Goal: Task Accomplishment & Management: Use online tool/utility

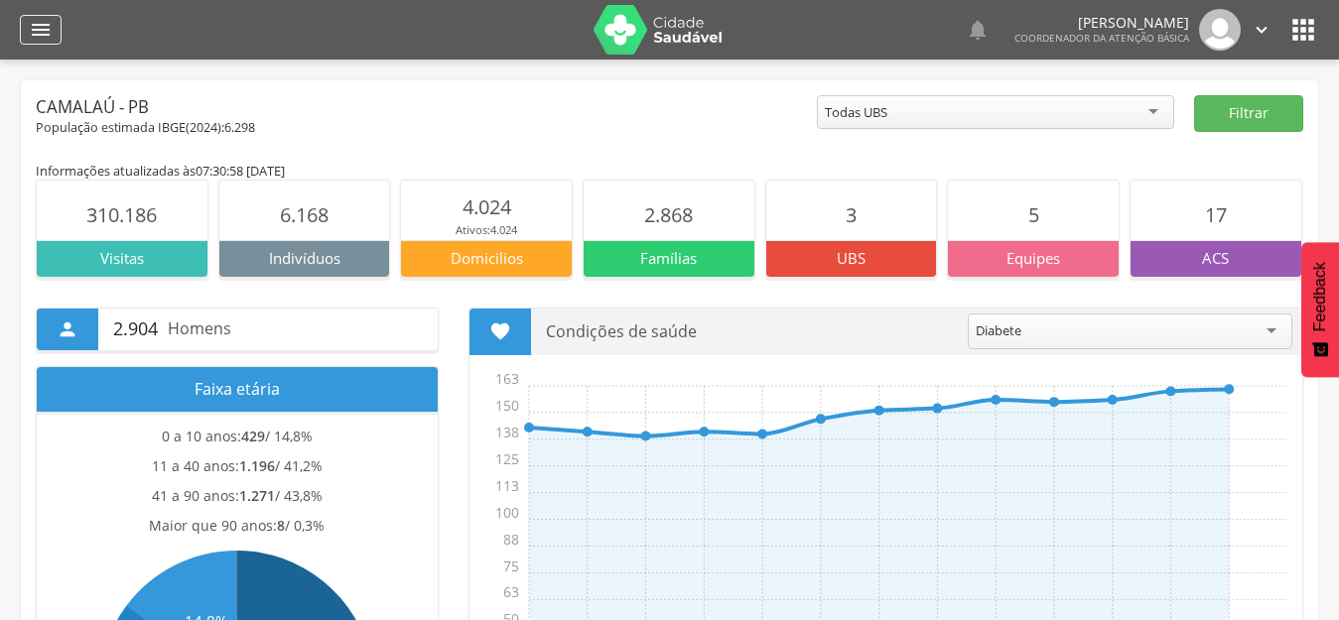
click at [48, 23] on icon "" at bounding box center [41, 30] width 24 height 24
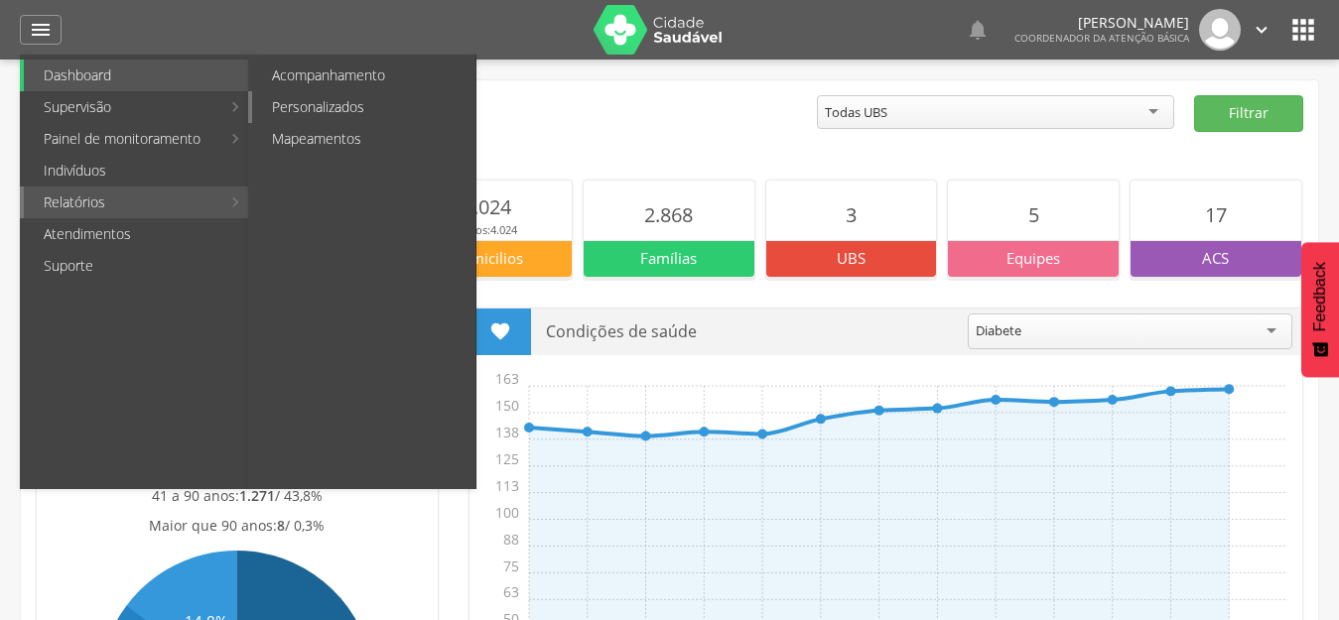
click at [324, 108] on link "Personalizados" at bounding box center [363, 107] width 223 height 32
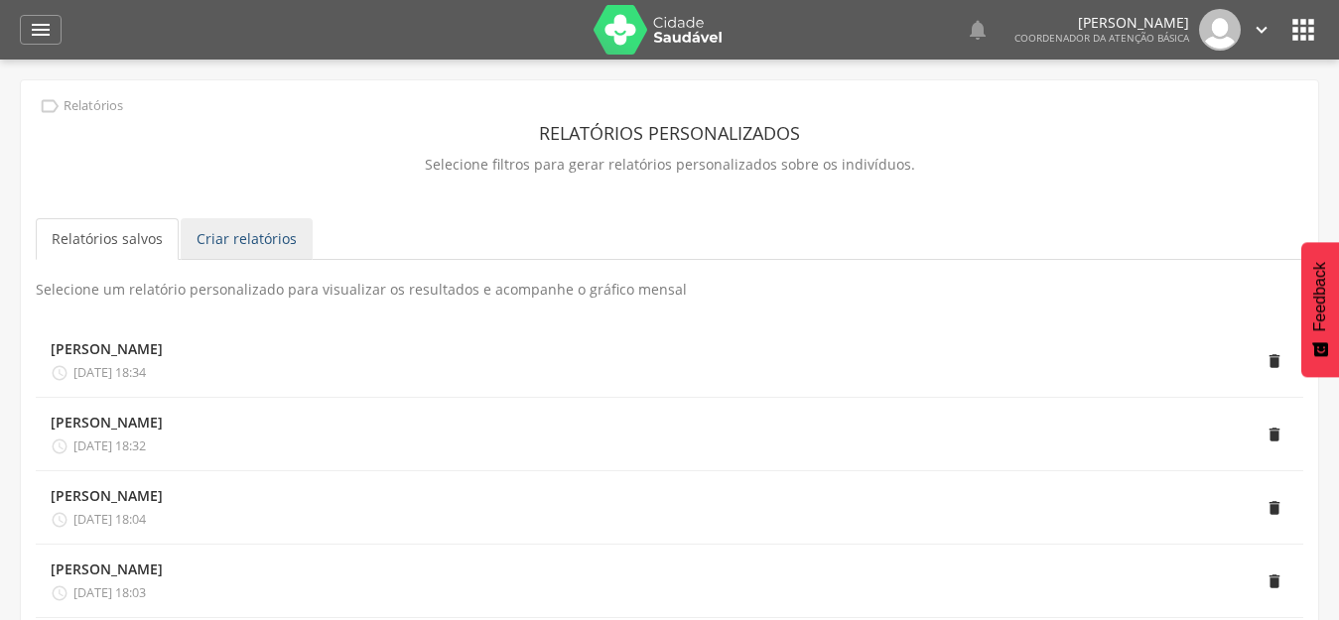
click at [244, 247] on link "Criar relatórios" at bounding box center [247, 239] width 132 height 42
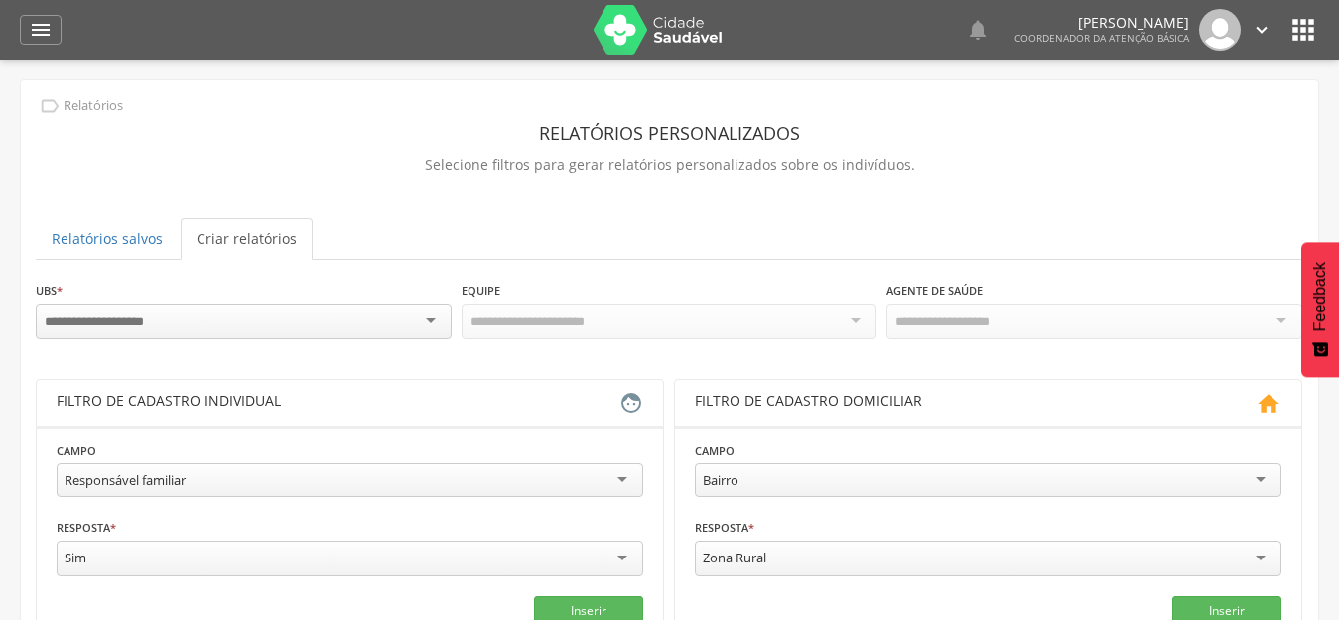
click at [126, 309] on div at bounding box center [244, 322] width 416 height 36
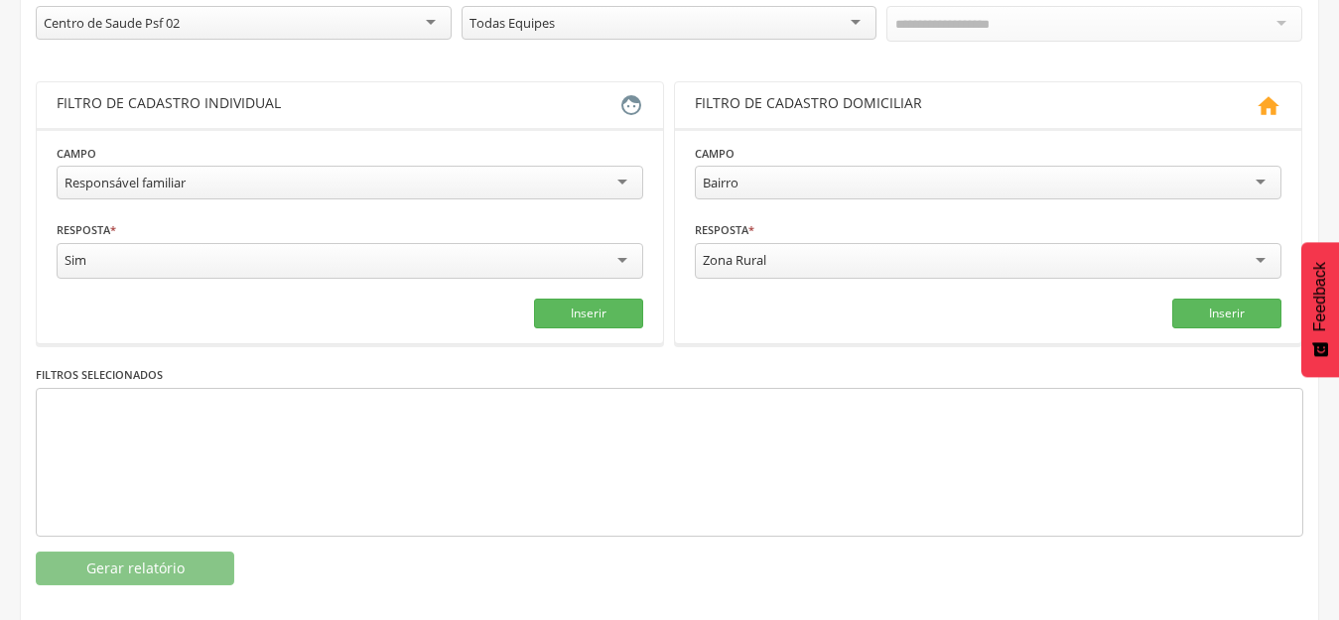
click at [163, 176] on div "Responsável familiar" at bounding box center [125, 183] width 121 height 18
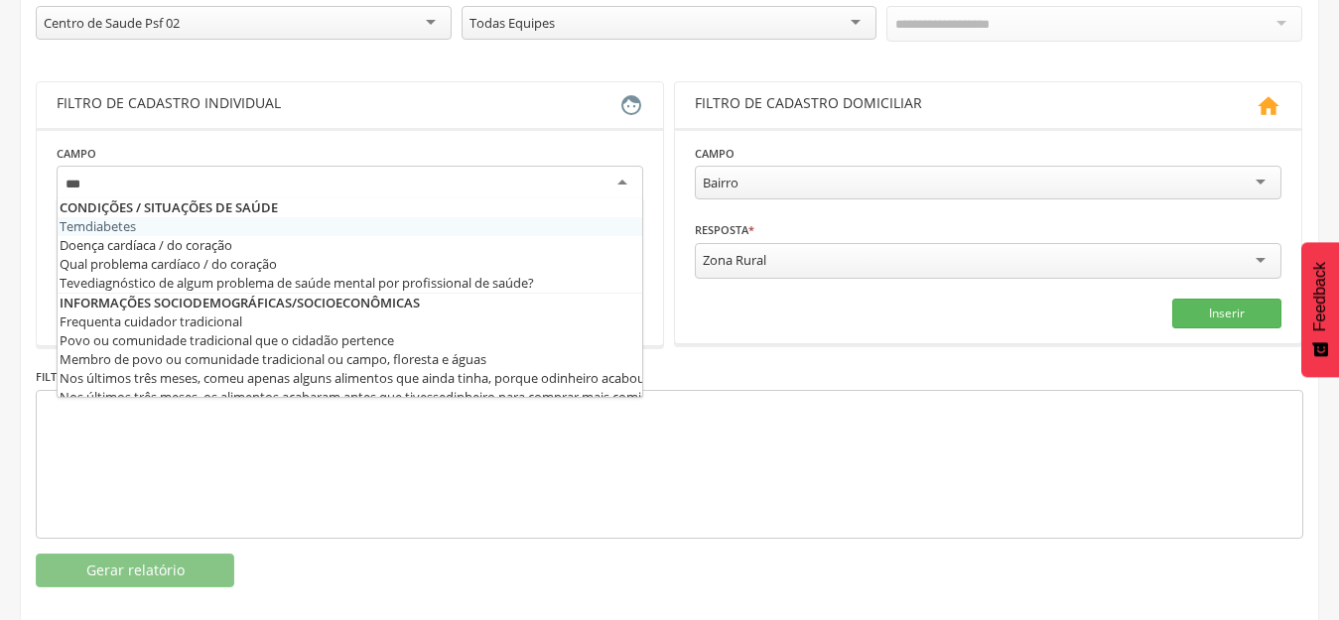
type input "****"
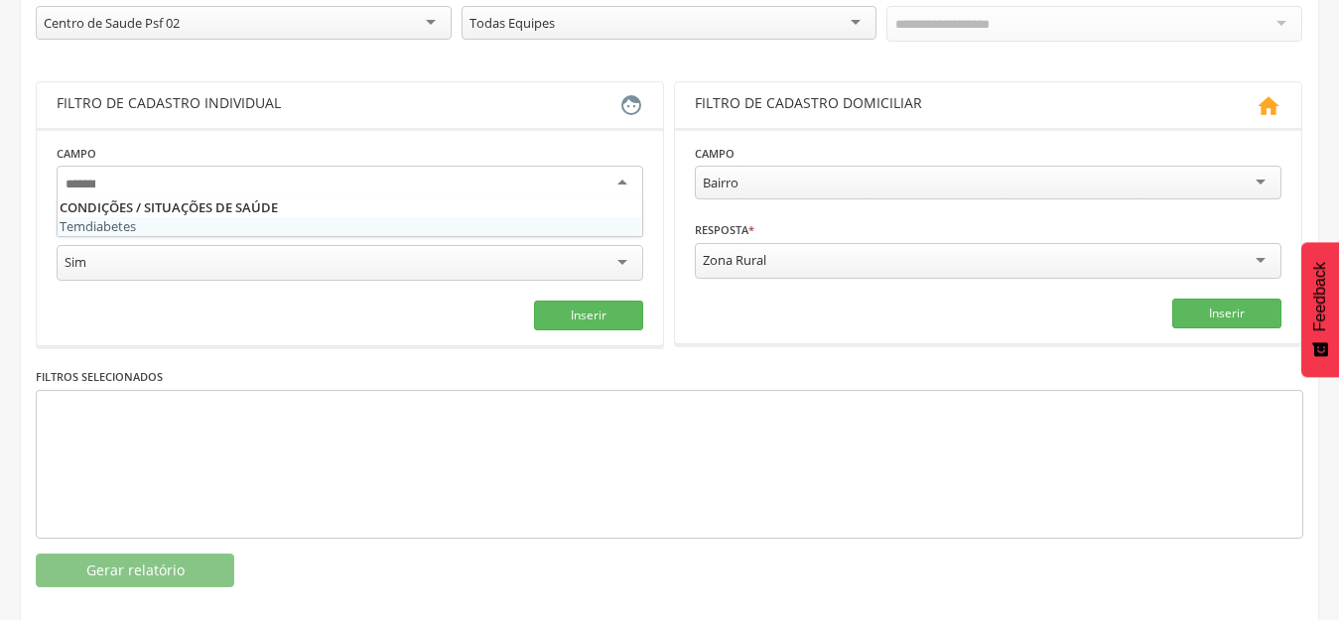
scroll to position [0, 0]
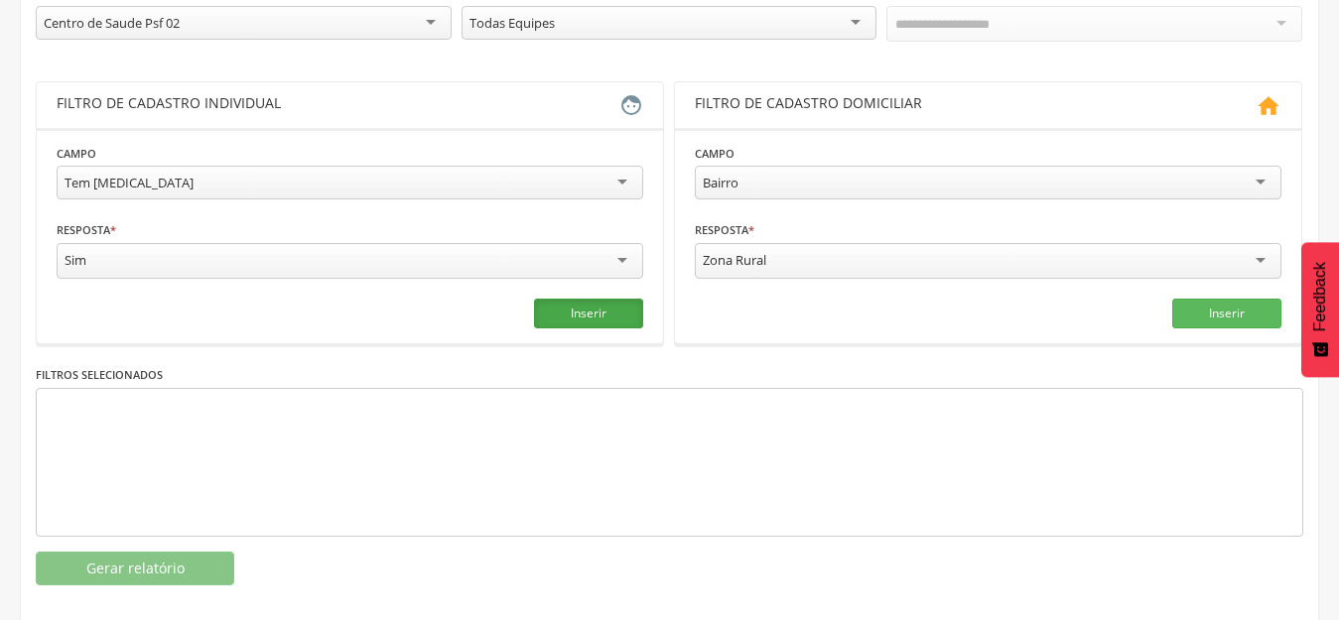
click at [562, 313] on button "Inserir" at bounding box center [588, 314] width 109 height 30
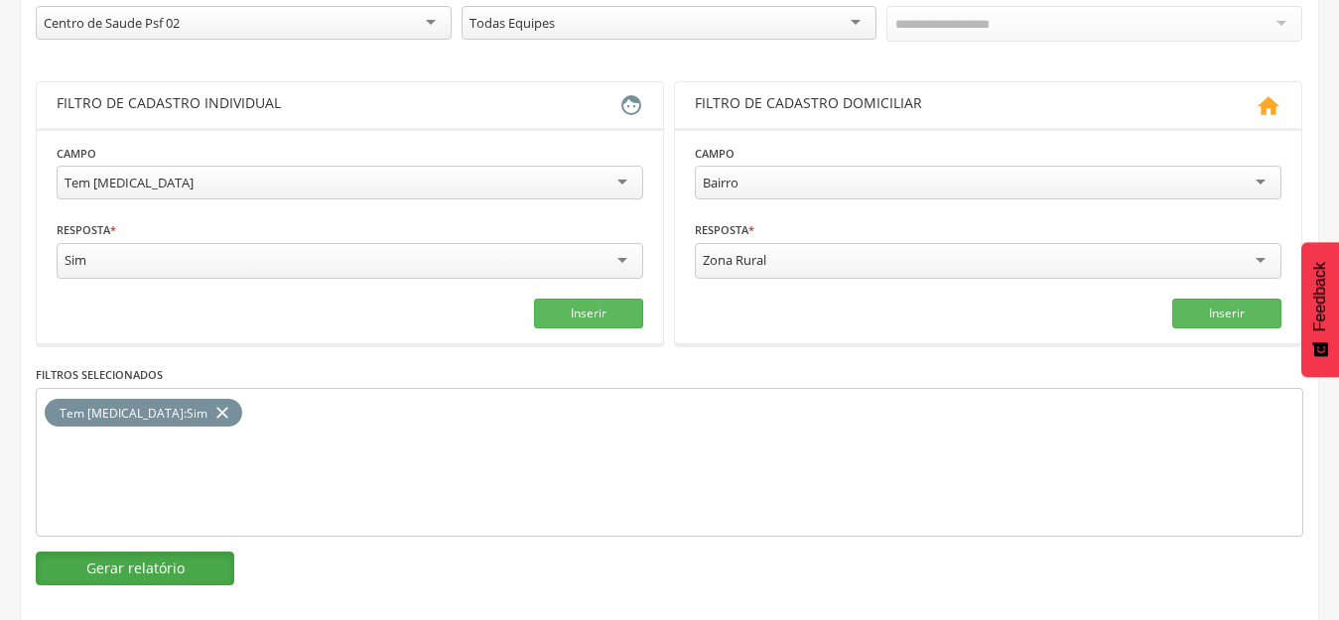
click at [193, 554] on button "Gerar relatório" at bounding box center [135, 569] width 198 height 34
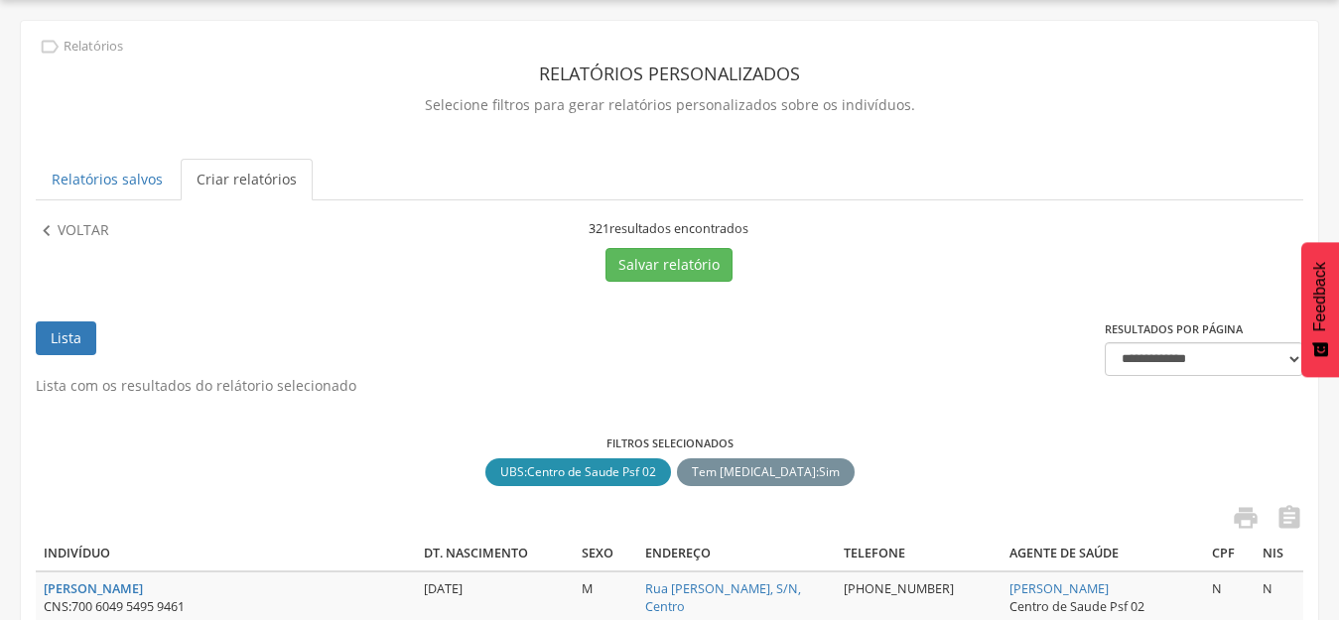
scroll to position [298, 0]
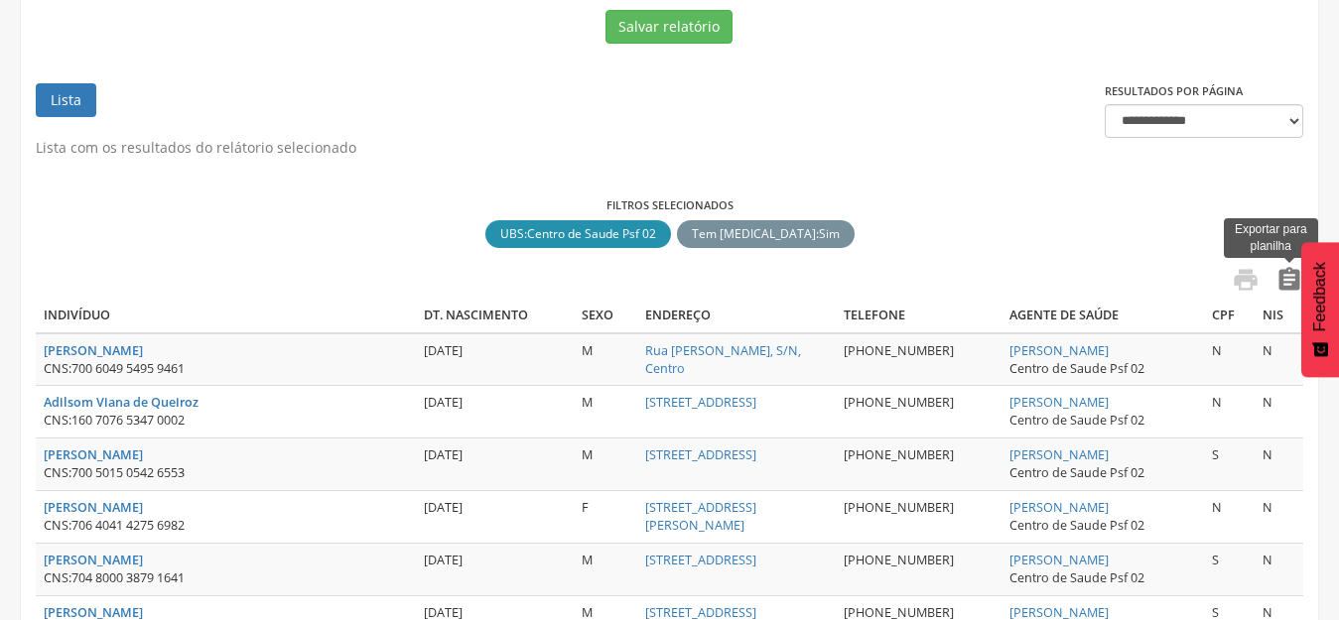
click at [1284, 284] on icon "" at bounding box center [1289, 280] width 28 height 28
drag, startPoint x: 1095, startPoint y: 353, endPoint x: 910, endPoint y: 353, distance: 184.6
click at [910, 353] on tr "[PERSON_NAME] CNS: 700 6049 5495 9461 [DATE] M [STREET_ADDRESS][PERSON_NAME] [P…" at bounding box center [669, 359] width 1267 height 53
copy tr "[PERSON_NAME]"
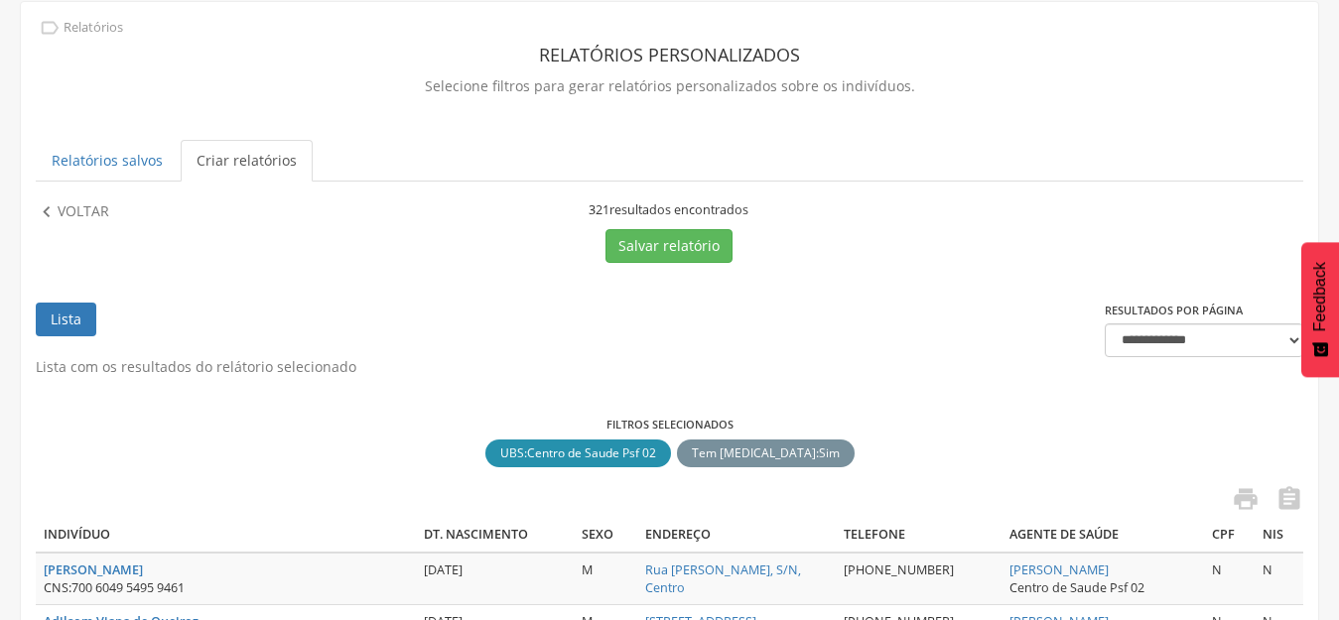
scroll to position [0, 0]
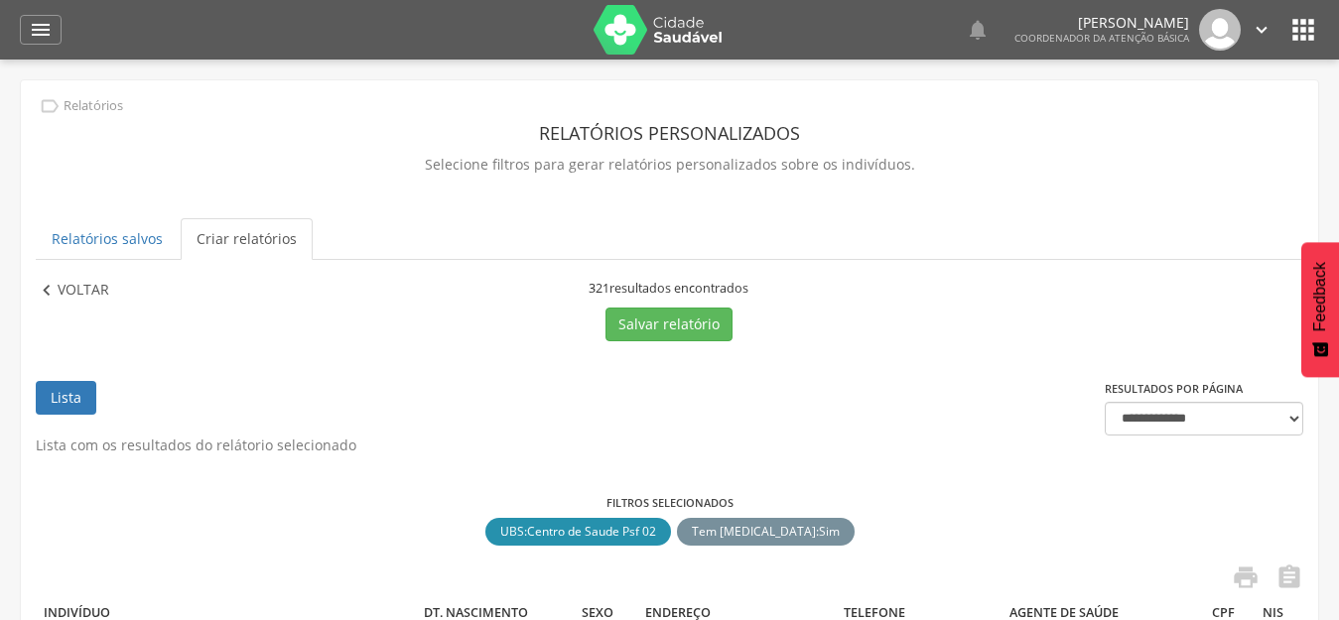
click at [90, 292] on p "Voltar" at bounding box center [84, 291] width 52 height 22
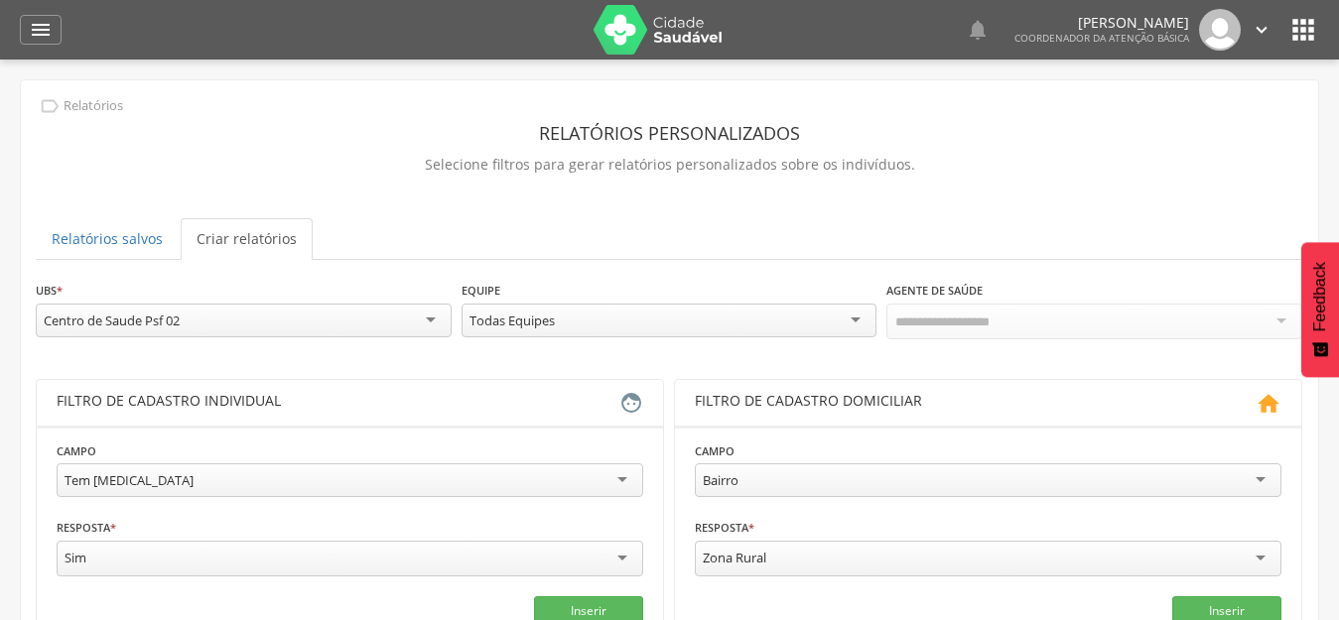
click at [139, 144] on header "Relatórios personalizados" at bounding box center [669, 133] width 1267 height 36
click at [244, 326] on div "Centro de Saude Psf 02" at bounding box center [244, 321] width 416 height 34
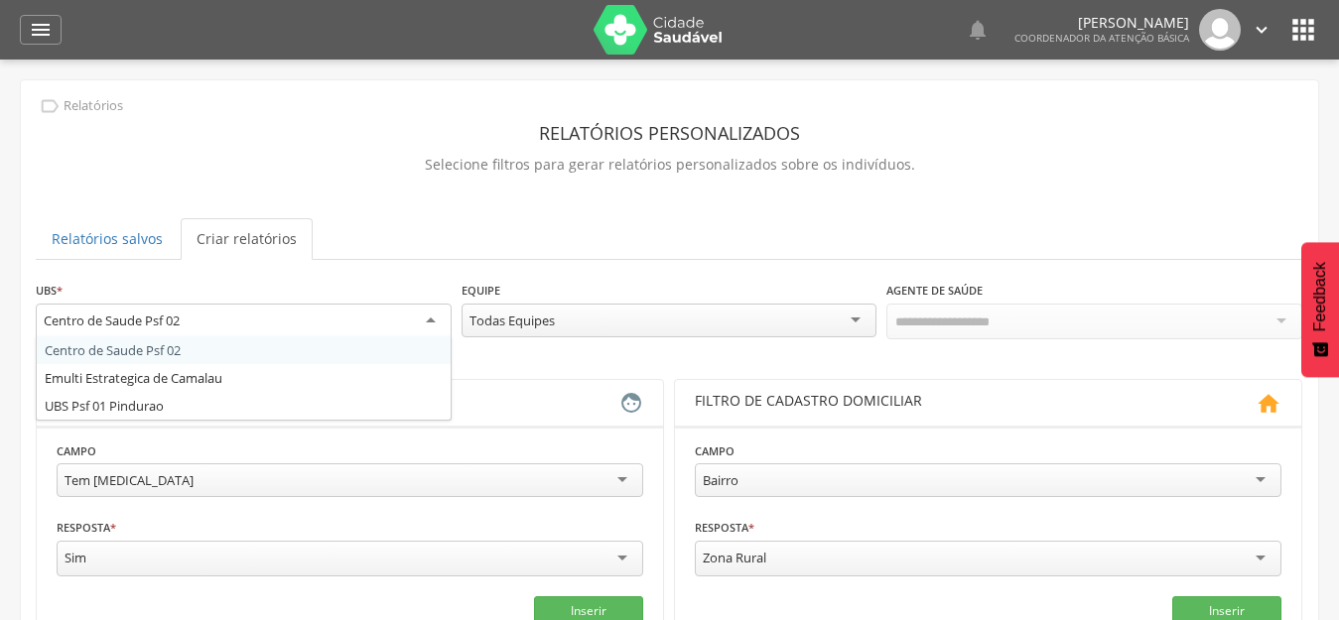
click at [518, 328] on div "Todas Equipes" at bounding box center [511, 321] width 85 height 18
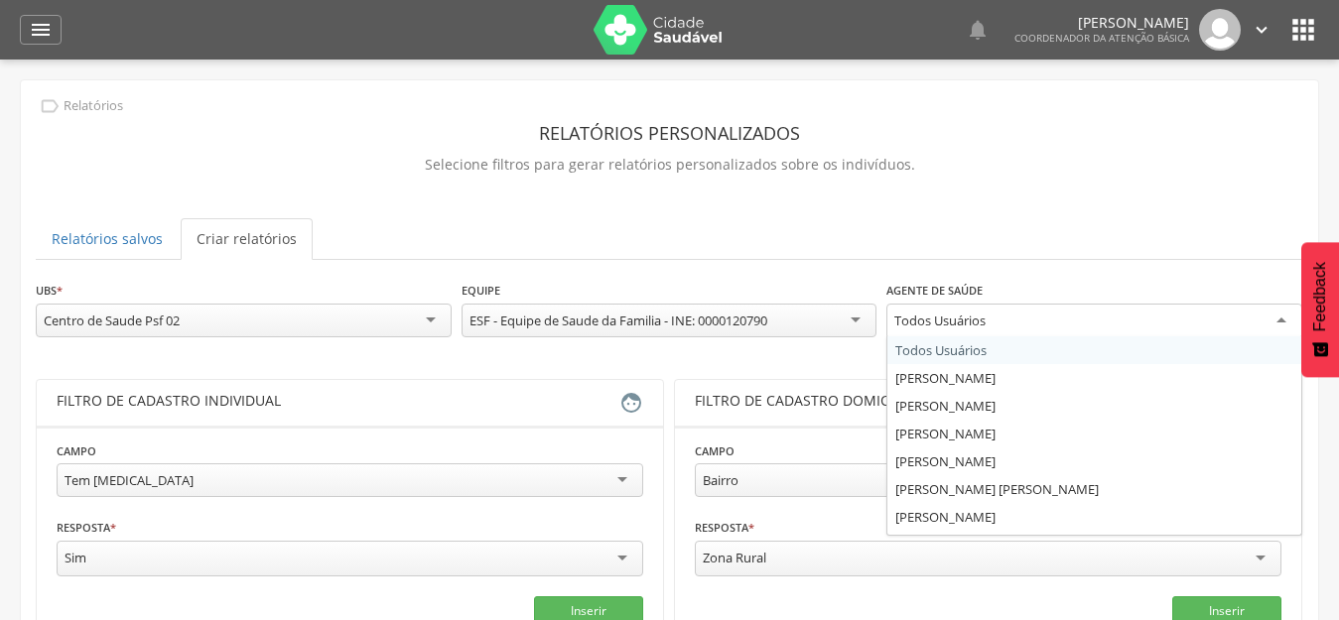
click at [1016, 330] on div "Todos Usuários" at bounding box center [1094, 322] width 416 height 36
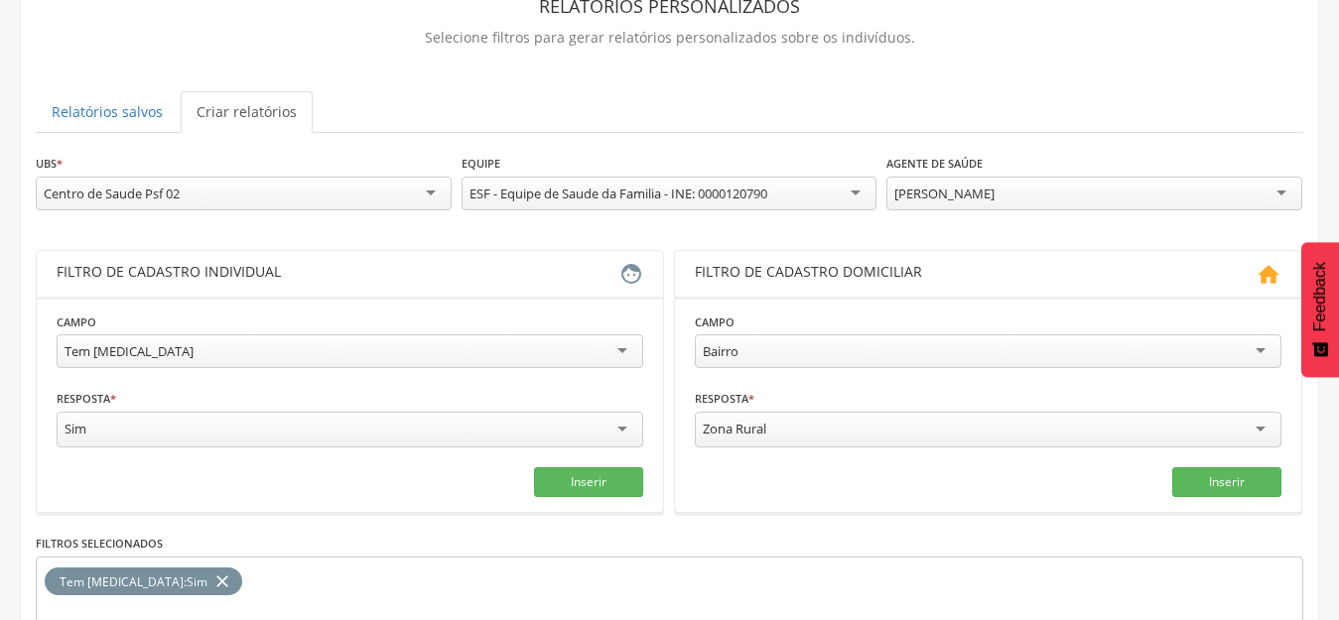
scroll to position [315, 0]
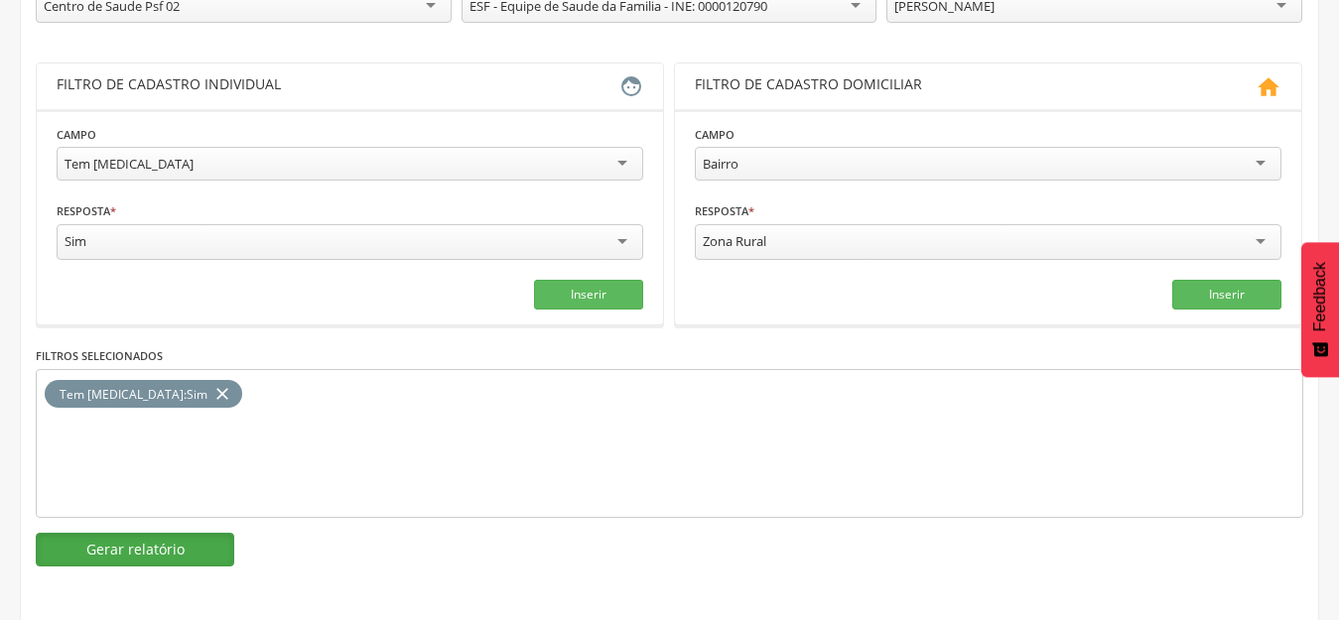
click at [135, 560] on button "Gerar relatório" at bounding box center [135, 550] width 198 height 34
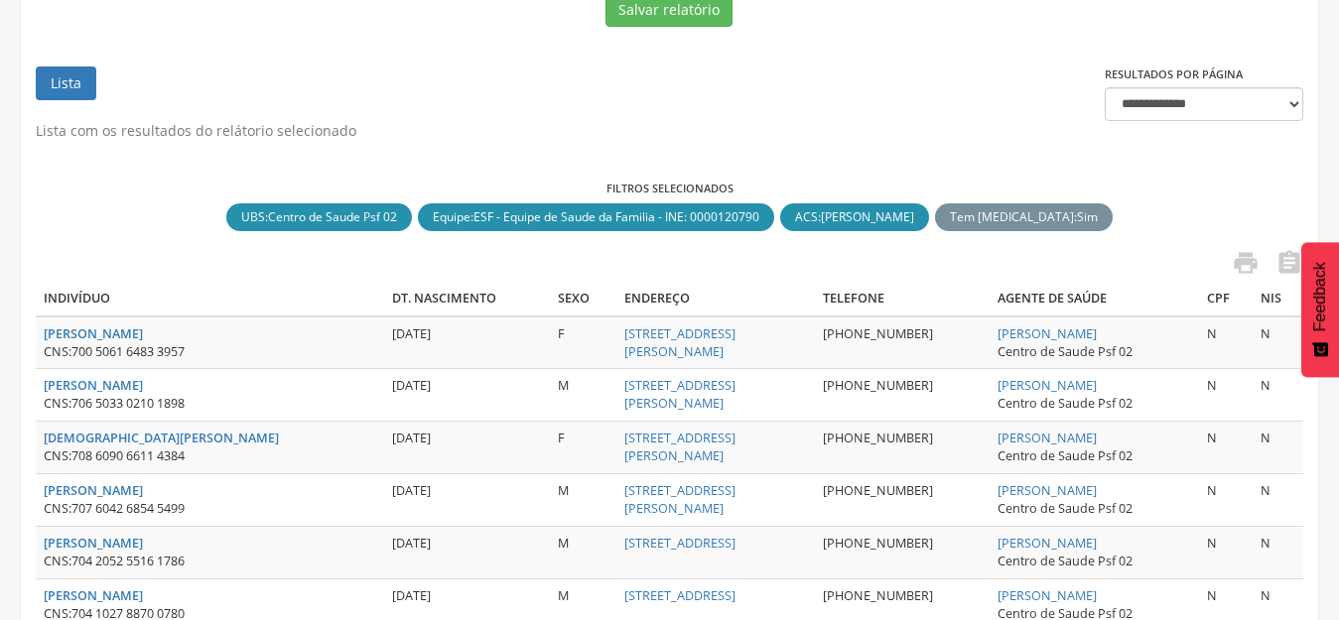
drag, startPoint x: 1097, startPoint y: 332, endPoint x: 975, endPoint y: 336, distance: 122.1
click at [989, 336] on td "[PERSON_NAME] Centro de Saude Psf 02" at bounding box center [1093, 343] width 209 height 53
copy link "[PERSON_NAME]"
click at [778, 116] on ul "Lista" at bounding box center [570, 93] width 1069 height 55
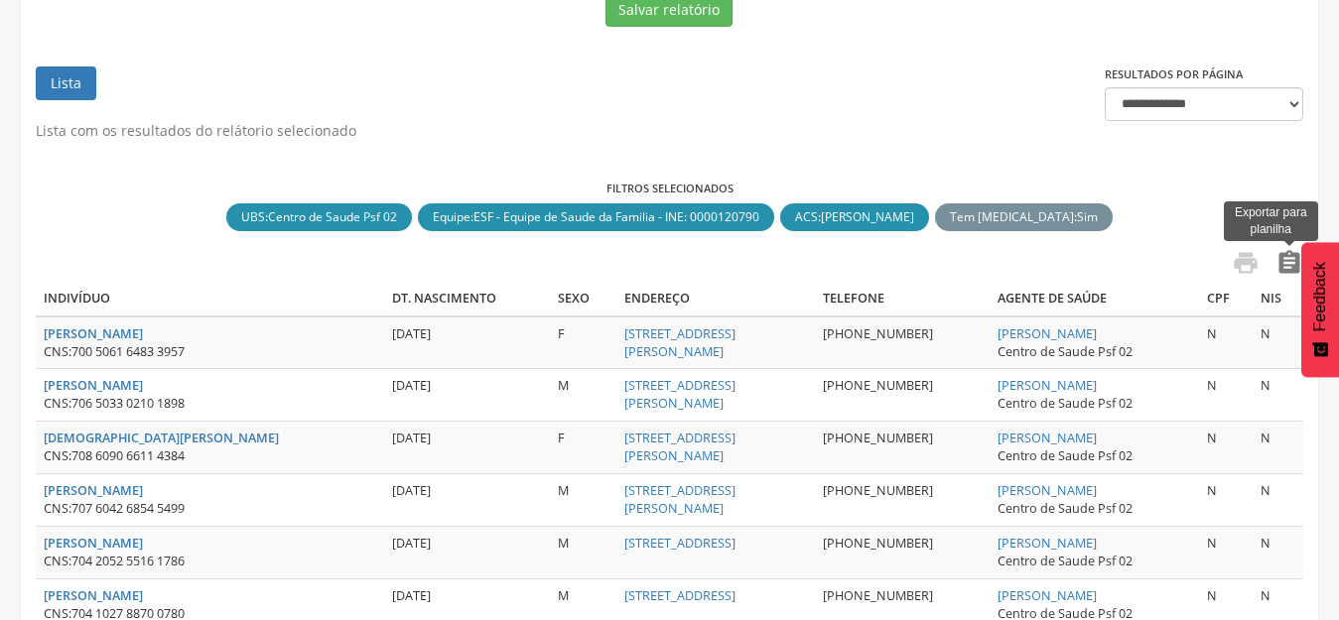
click at [1284, 267] on icon "" at bounding box center [1289, 263] width 28 height 28
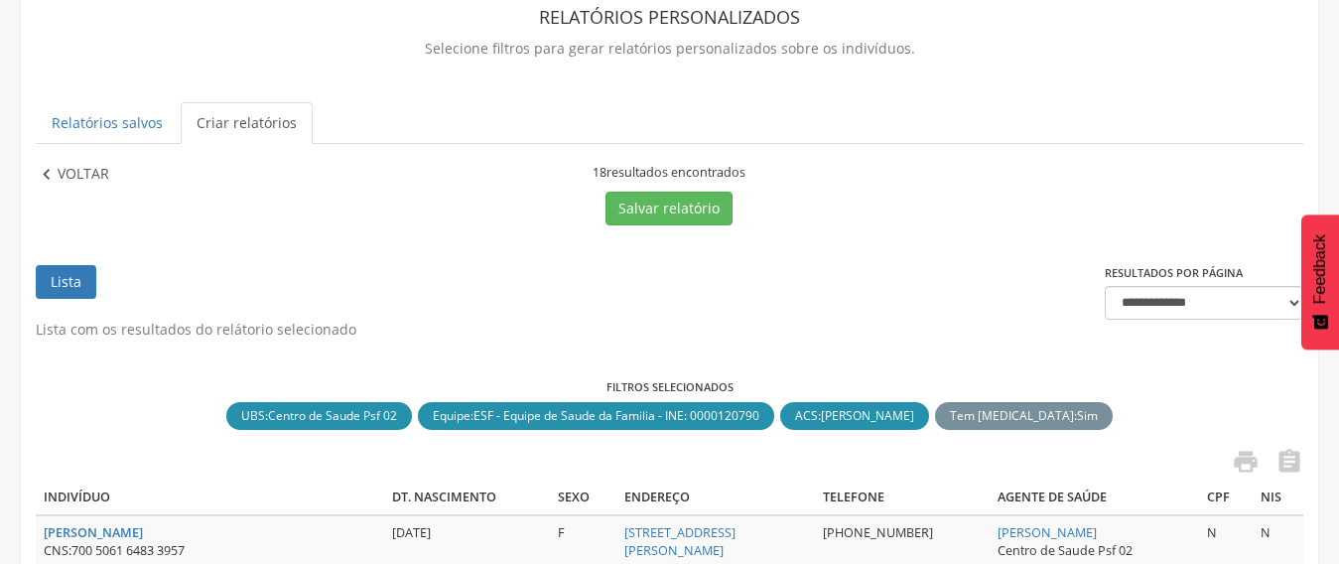
click at [78, 180] on p "Voltar" at bounding box center [84, 175] width 52 height 22
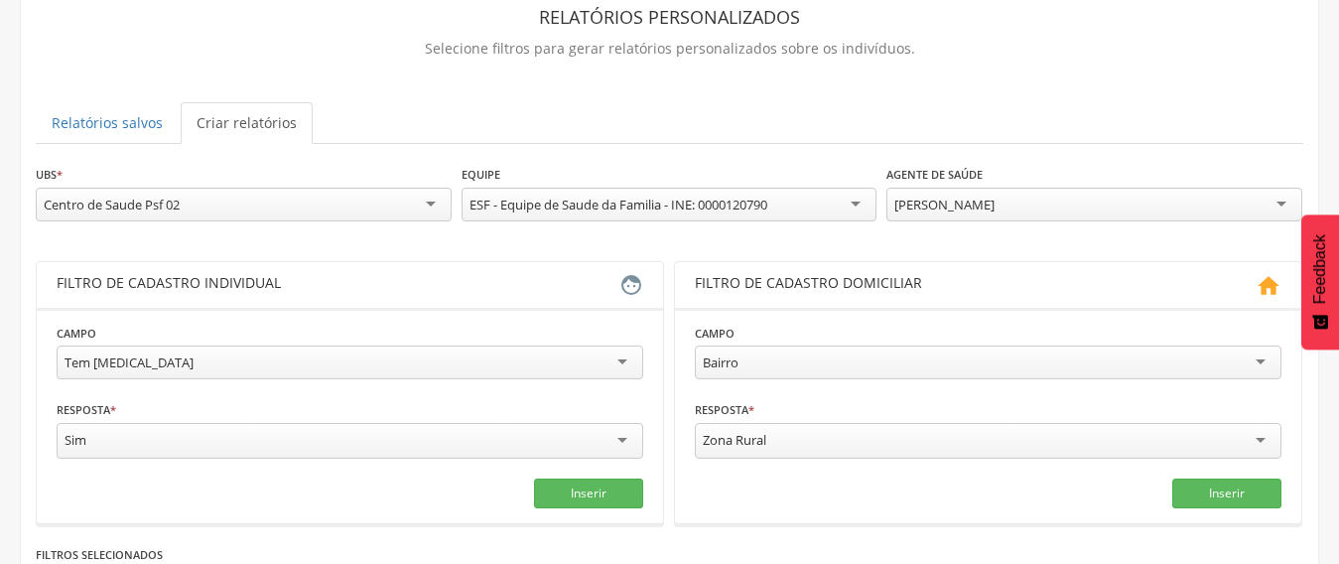
click at [1045, 198] on div "[PERSON_NAME]" at bounding box center [1094, 205] width 416 height 34
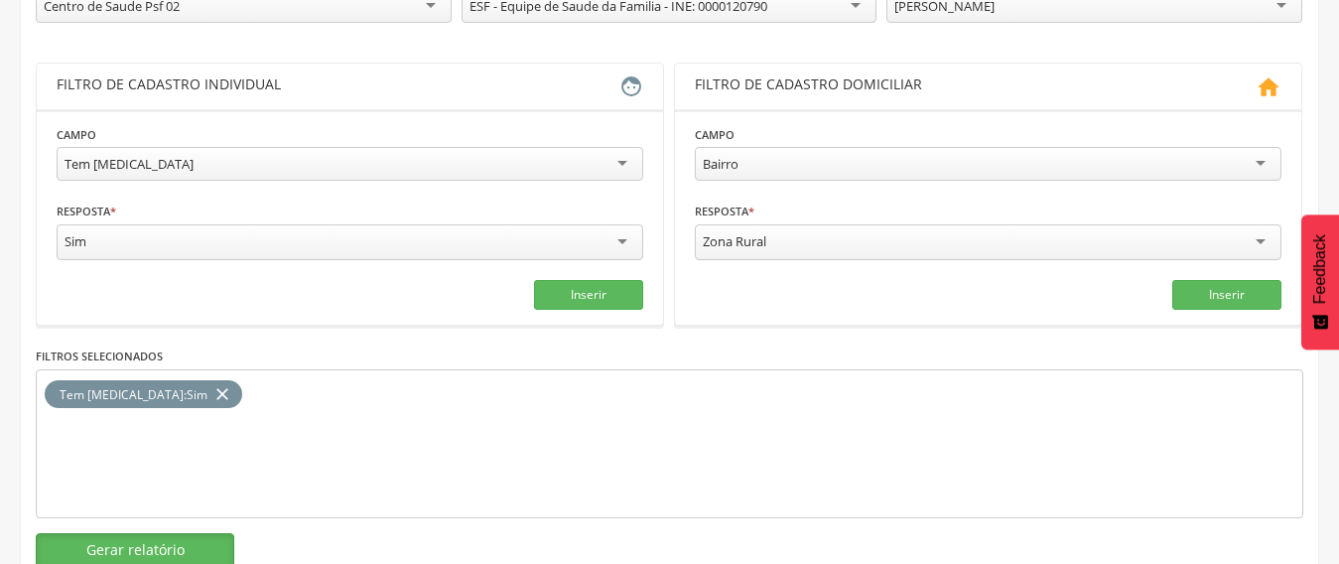
drag, startPoint x: 149, startPoint y: 541, endPoint x: 469, endPoint y: 448, distance: 333.8
click at [151, 541] on button "Gerar relatório" at bounding box center [135, 550] width 198 height 34
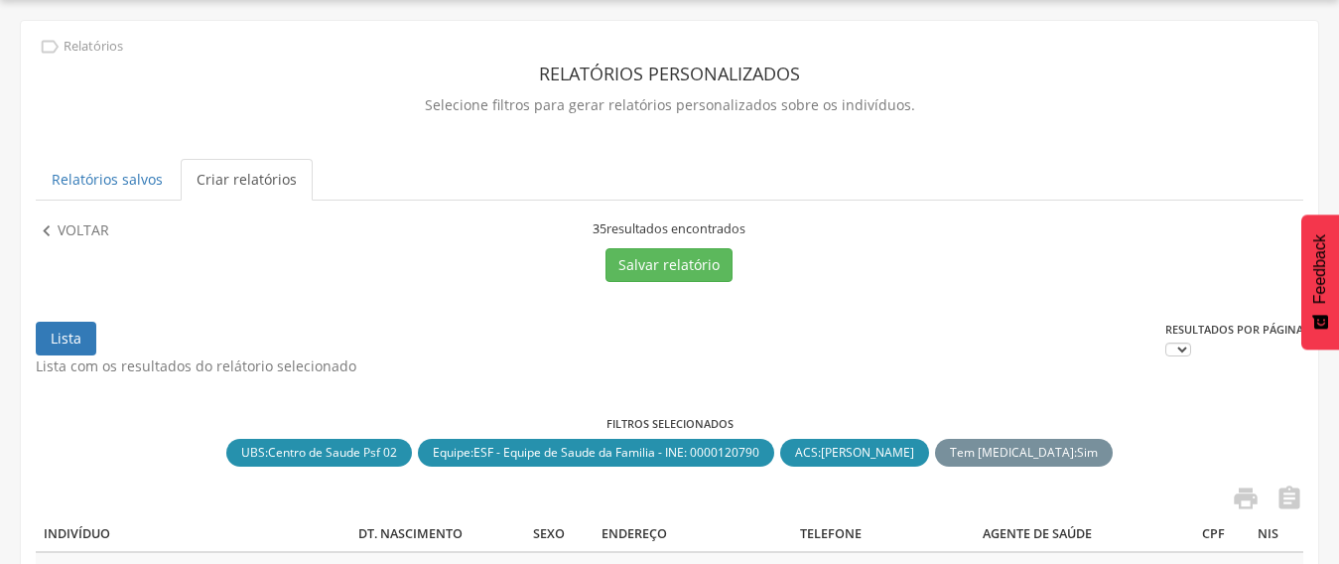
scroll to position [315, 0]
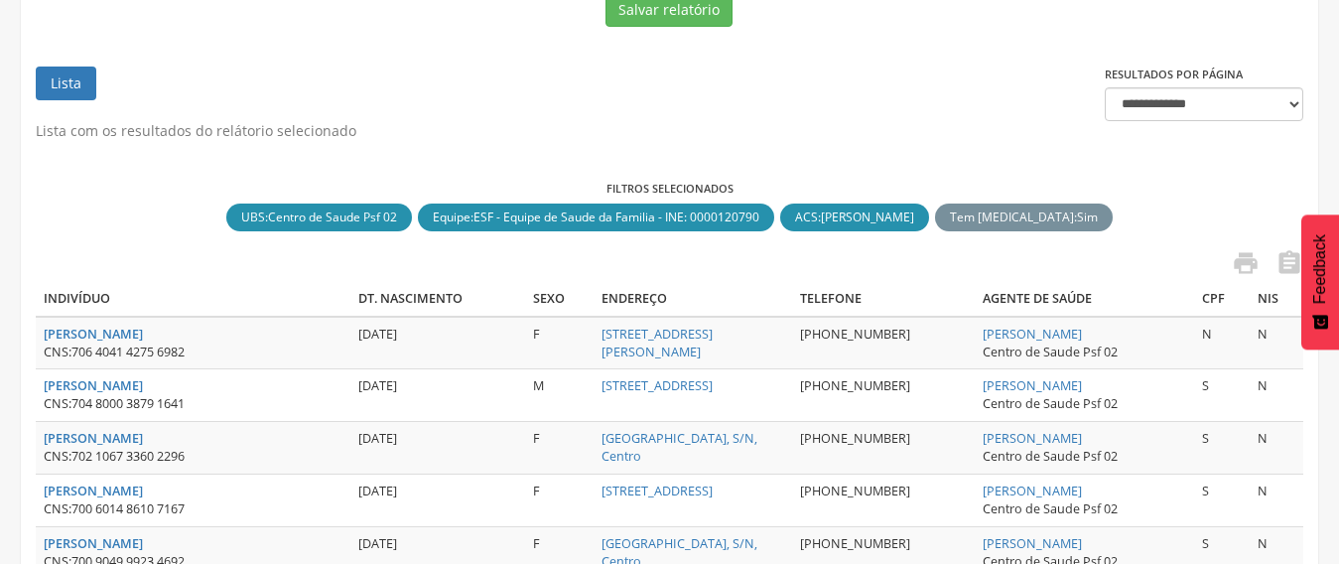
drag, startPoint x: 1125, startPoint y: 333, endPoint x: 952, endPoint y: 331, distance: 173.7
click at [952, 331] on tr "[PERSON_NAME] CNS: 706 4041 4275 6982 [DATE] [GEOGRAPHIC_DATA][STREET_ADDRESS][…" at bounding box center [669, 343] width 1267 height 53
copy tr "[PERSON_NAME]"
click at [1292, 256] on icon "" at bounding box center [1289, 263] width 28 height 28
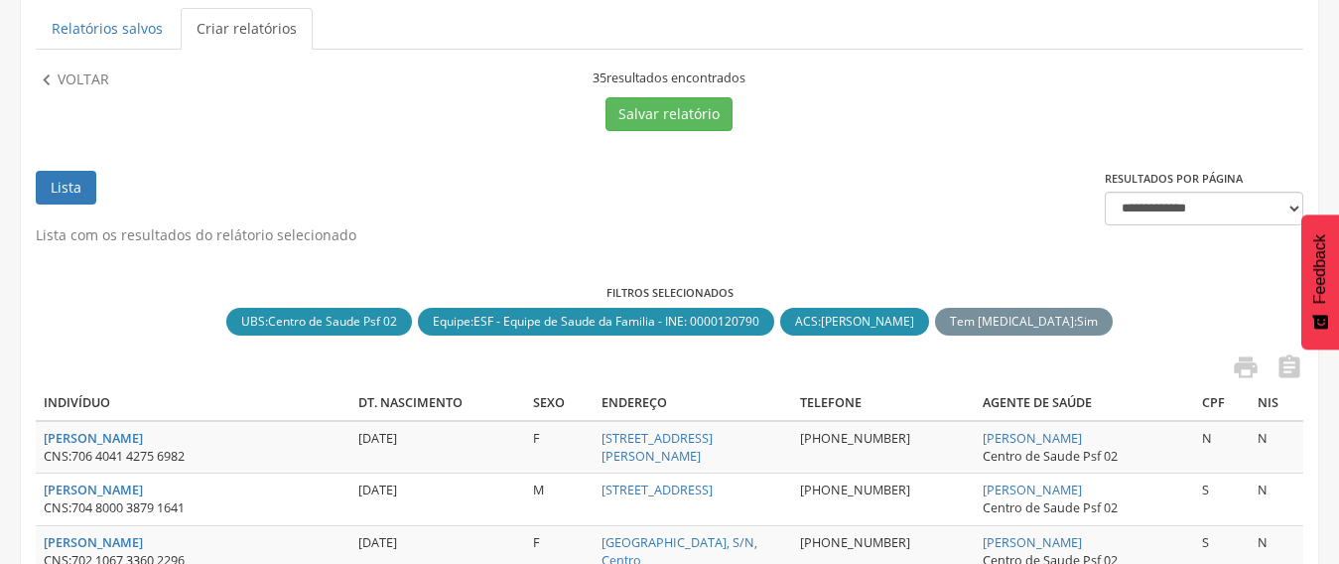
scroll to position [116, 0]
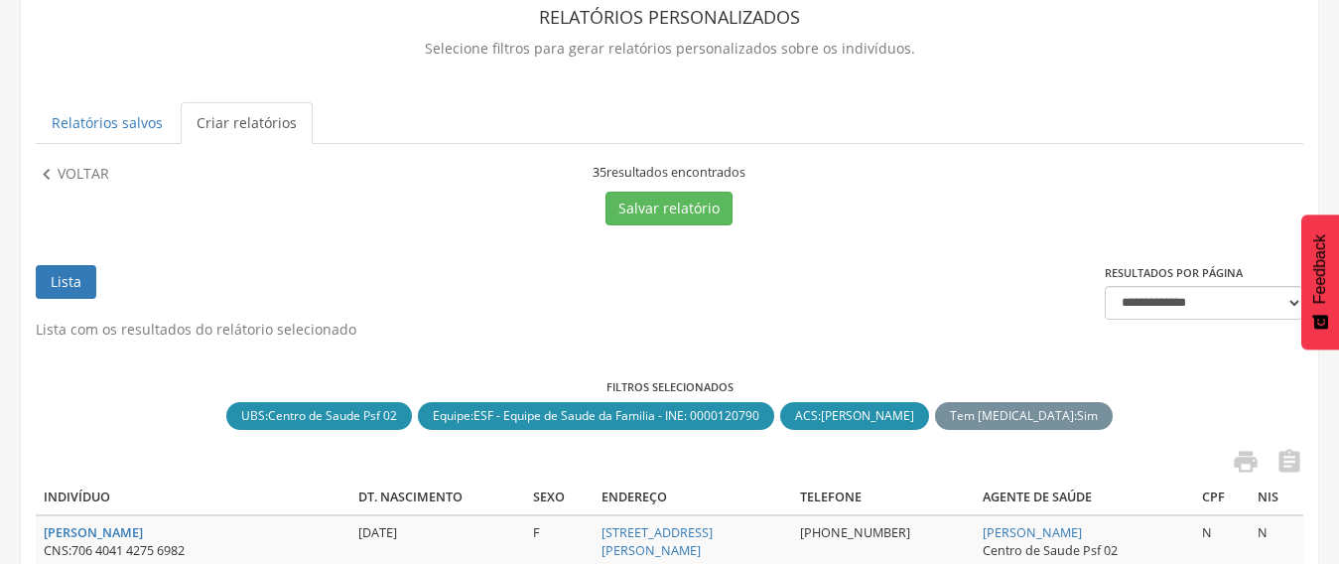
click at [74, 173] on p "Voltar" at bounding box center [84, 175] width 52 height 22
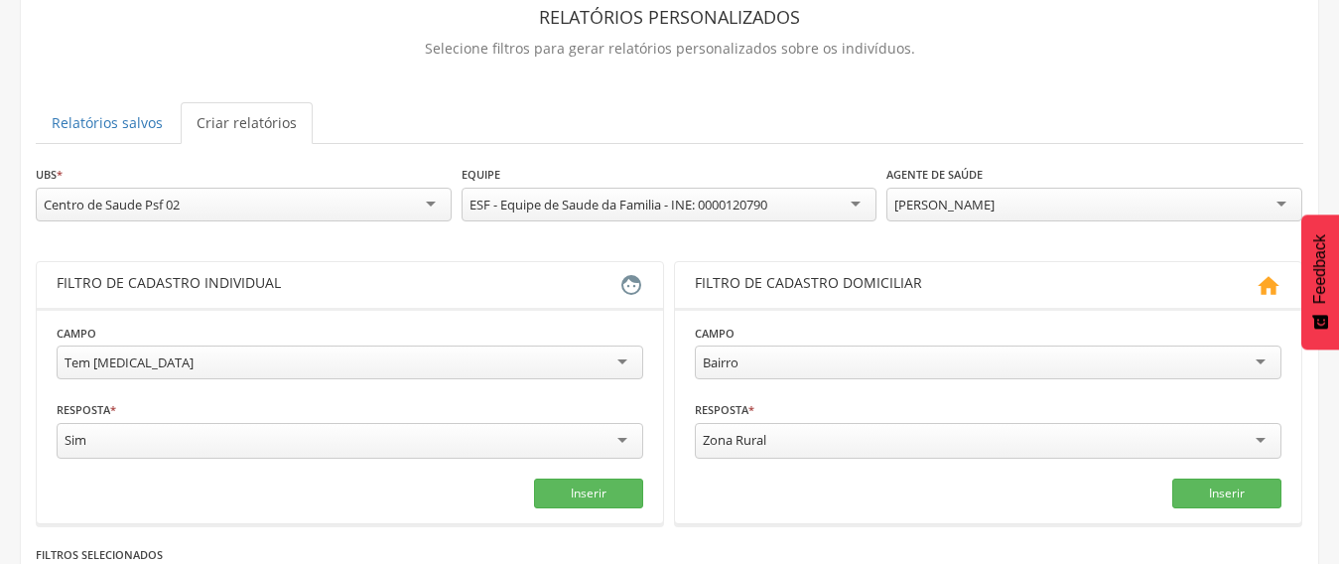
click at [994, 206] on div "[PERSON_NAME]" at bounding box center [944, 204] width 100 height 18
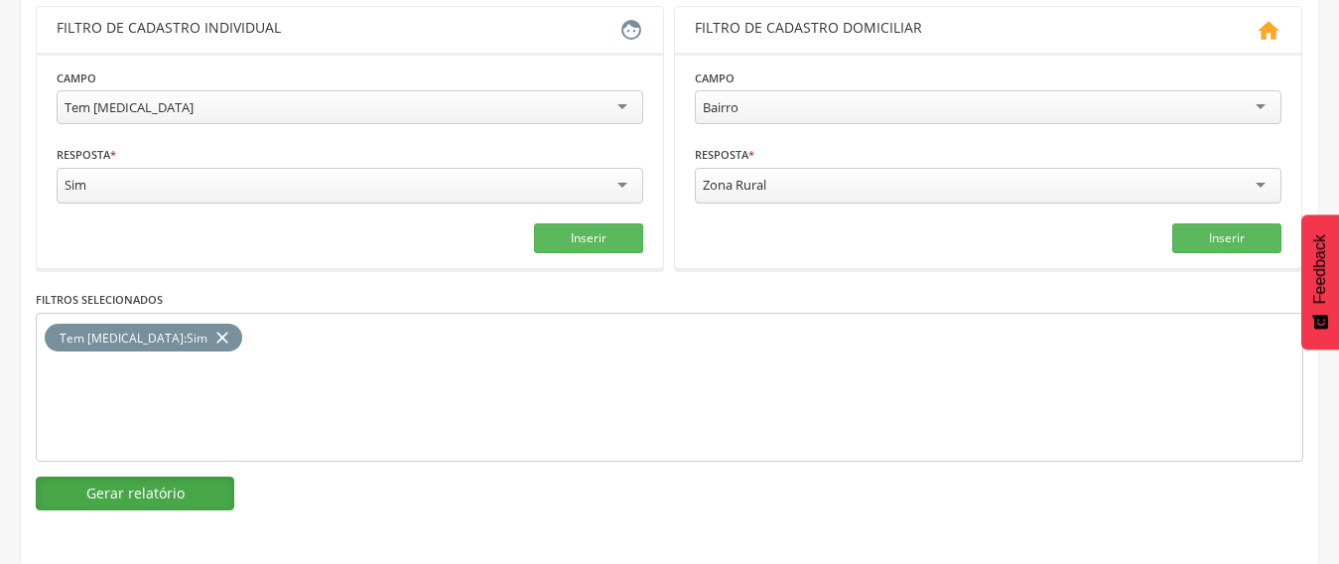
click at [154, 483] on button "Gerar relatório" at bounding box center [135, 493] width 198 height 34
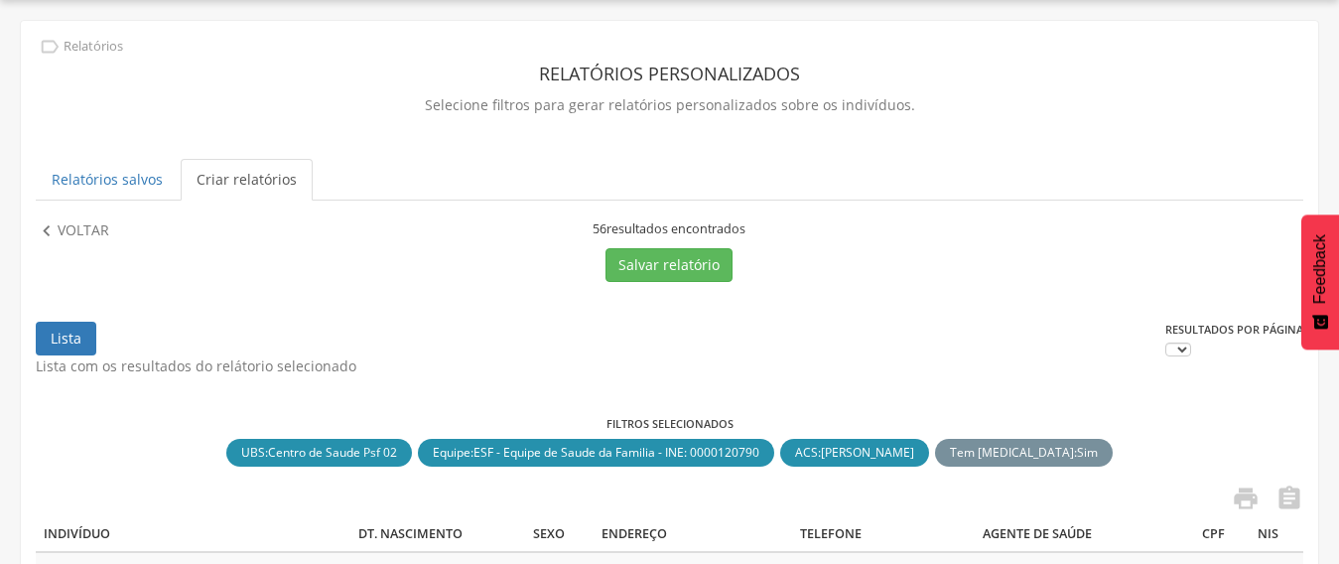
scroll to position [371, 0]
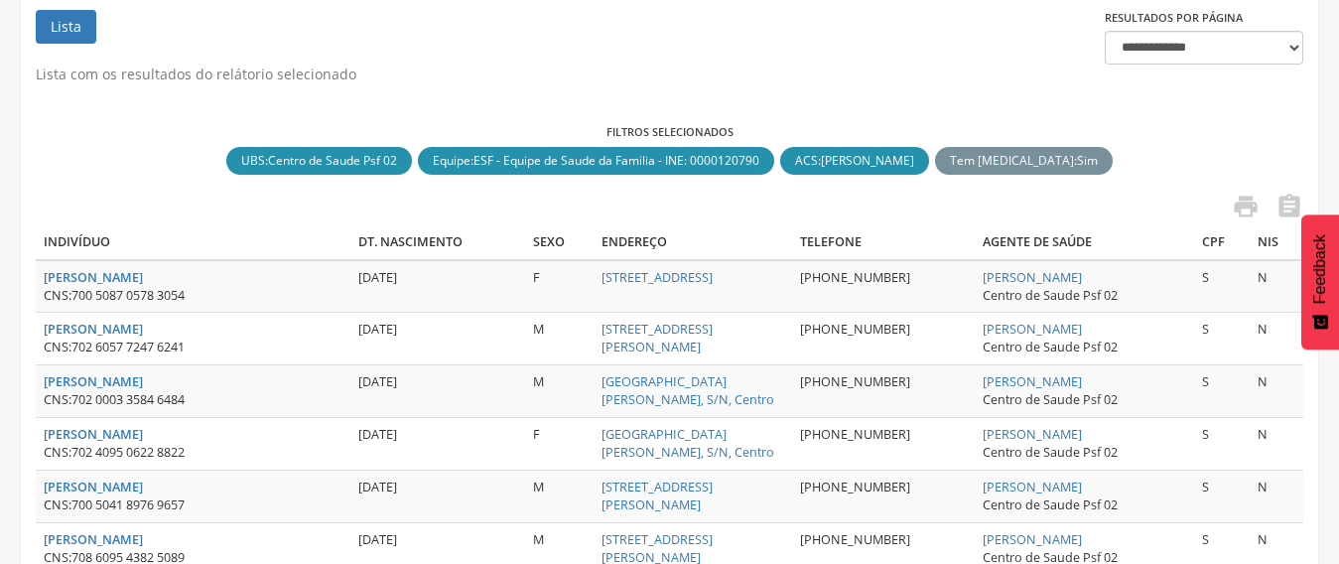
drag, startPoint x: 1135, startPoint y: 278, endPoint x: 1002, endPoint y: 282, distance: 133.0
click at [1002, 282] on td "[PERSON_NAME] Centro de Saude Psf 02" at bounding box center [1084, 286] width 218 height 53
copy link "[PERSON_NAME]"
click at [1293, 200] on icon "" at bounding box center [1289, 207] width 28 height 28
click at [1261, 125] on label "Filtros selecionados" at bounding box center [669, 132] width 1267 height 16
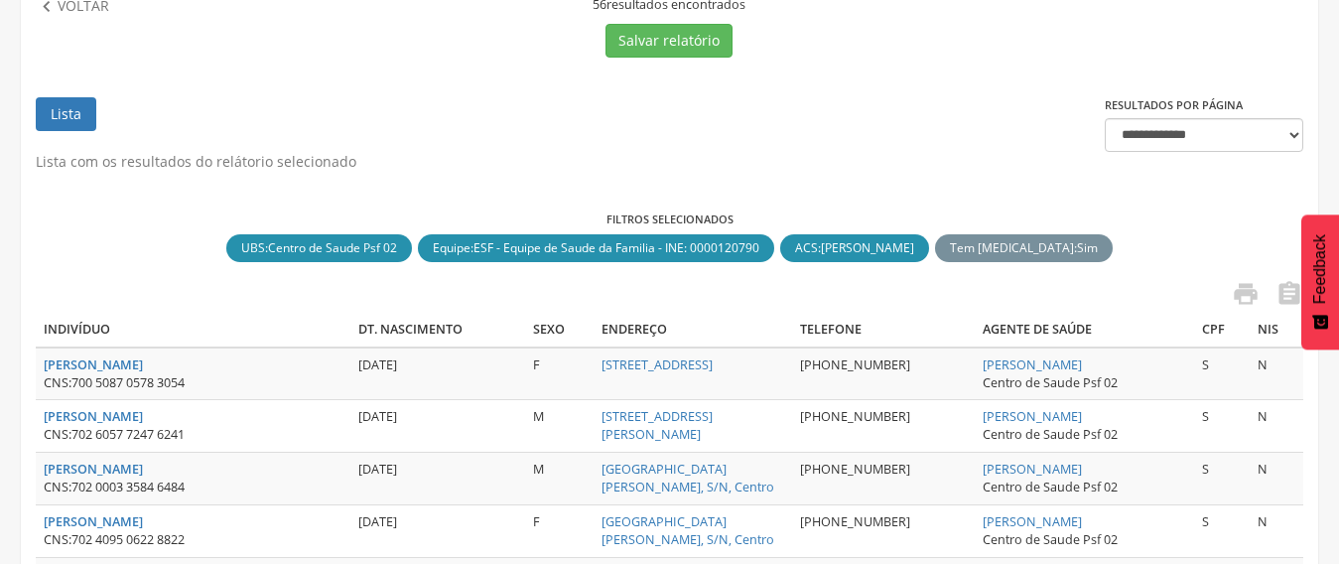
scroll to position [173, 0]
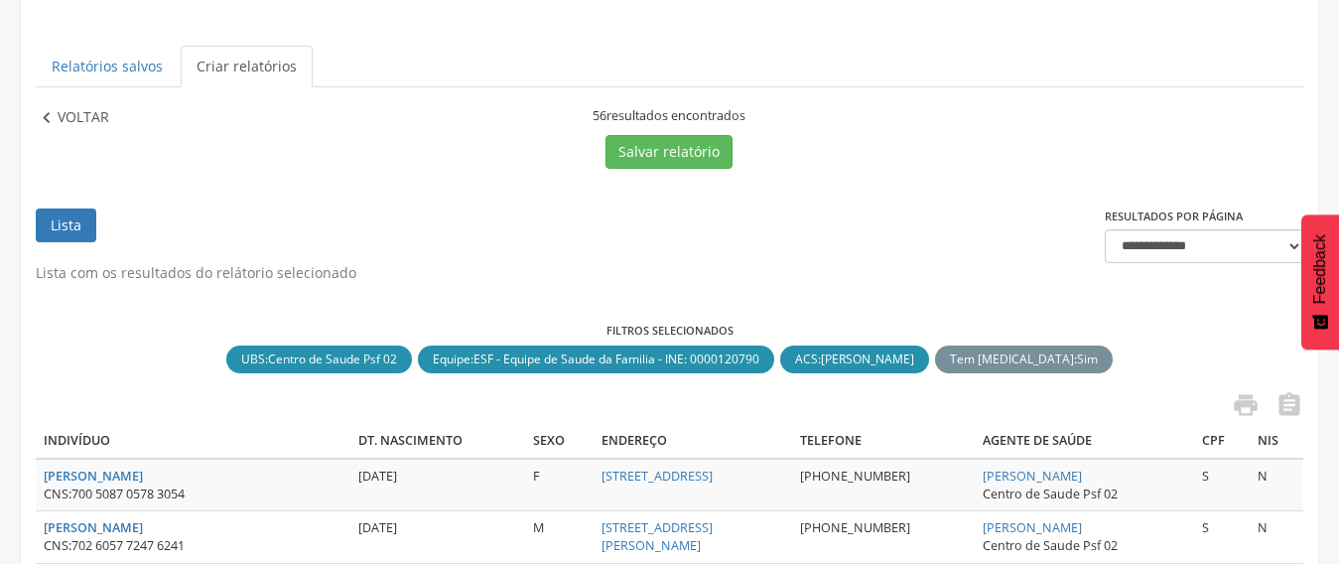
click at [92, 119] on p "Voltar" at bounding box center [84, 118] width 52 height 22
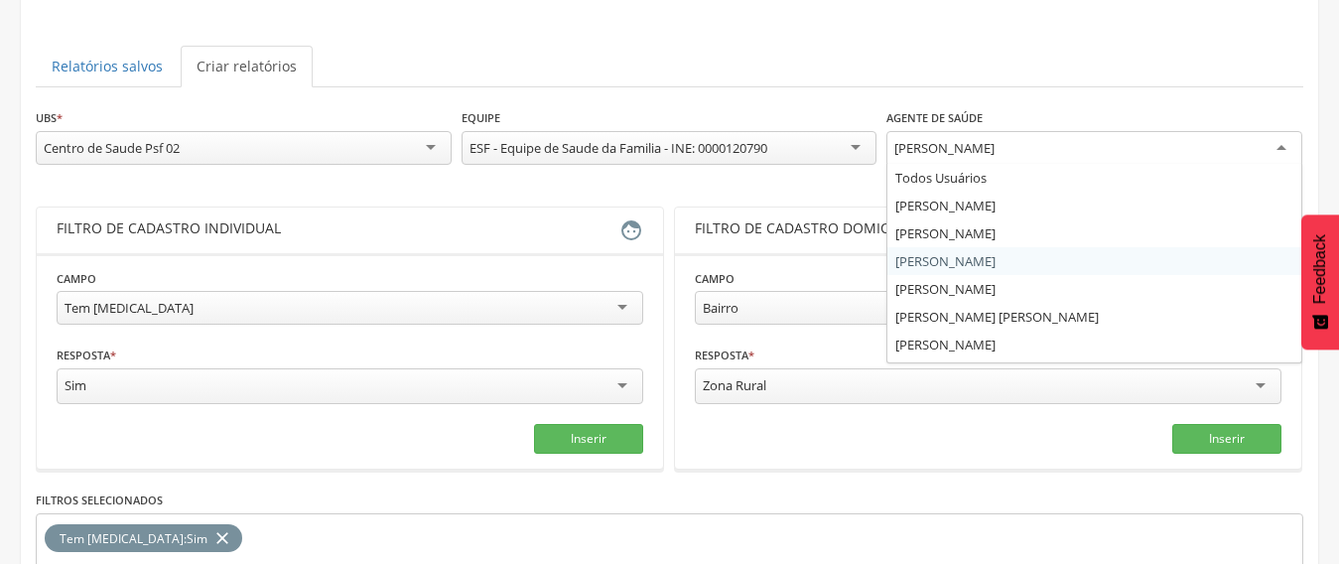
click at [1043, 139] on div "[PERSON_NAME]" at bounding box center [1094, 149] width 416 height 36
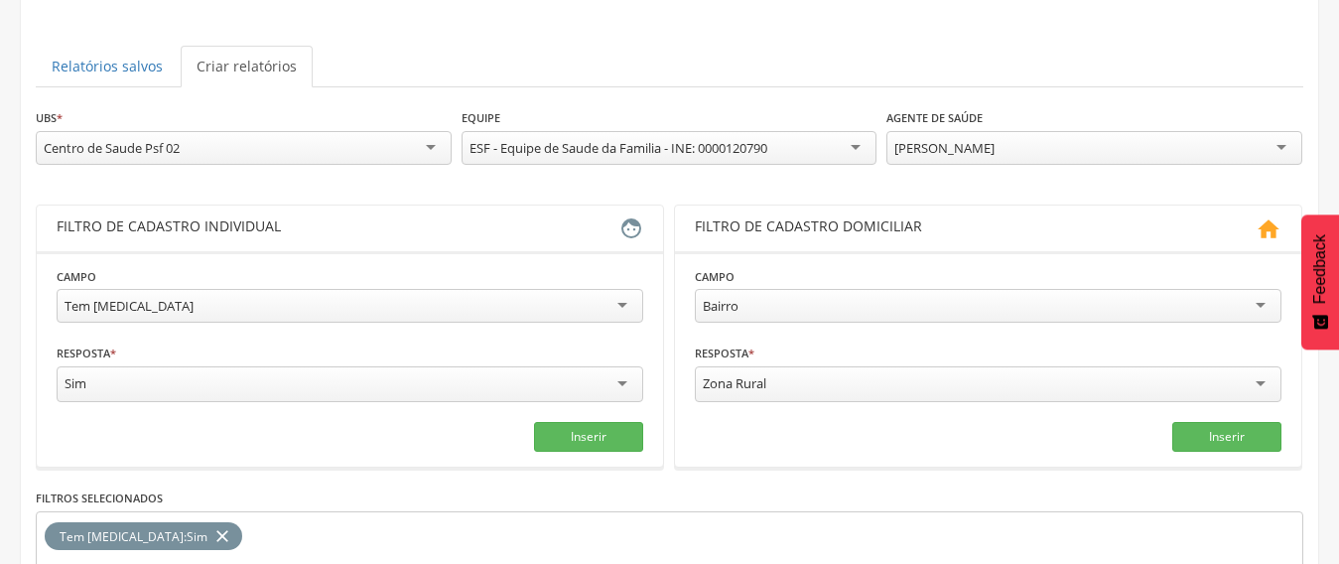
click at [992, 146] on div "[PERSON_NAME]" at bounding box center [944, 148] width 100 height 18
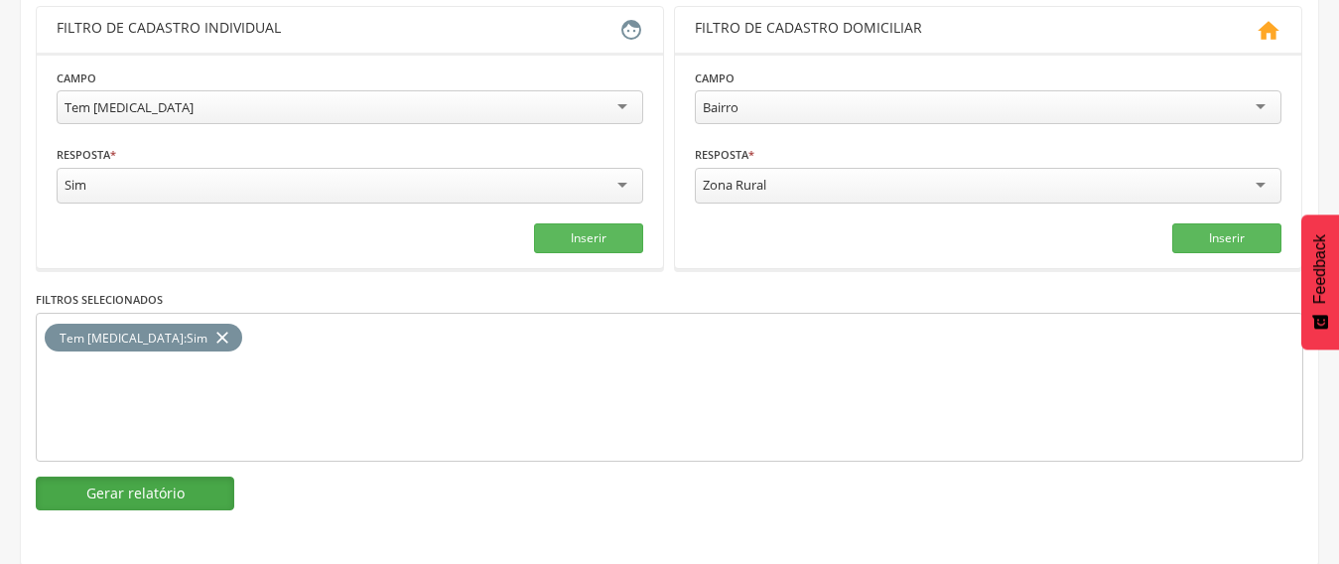
click at [97, 476] on button "Gerar relatório" at bounding box center [135, 493] width 198 height 34
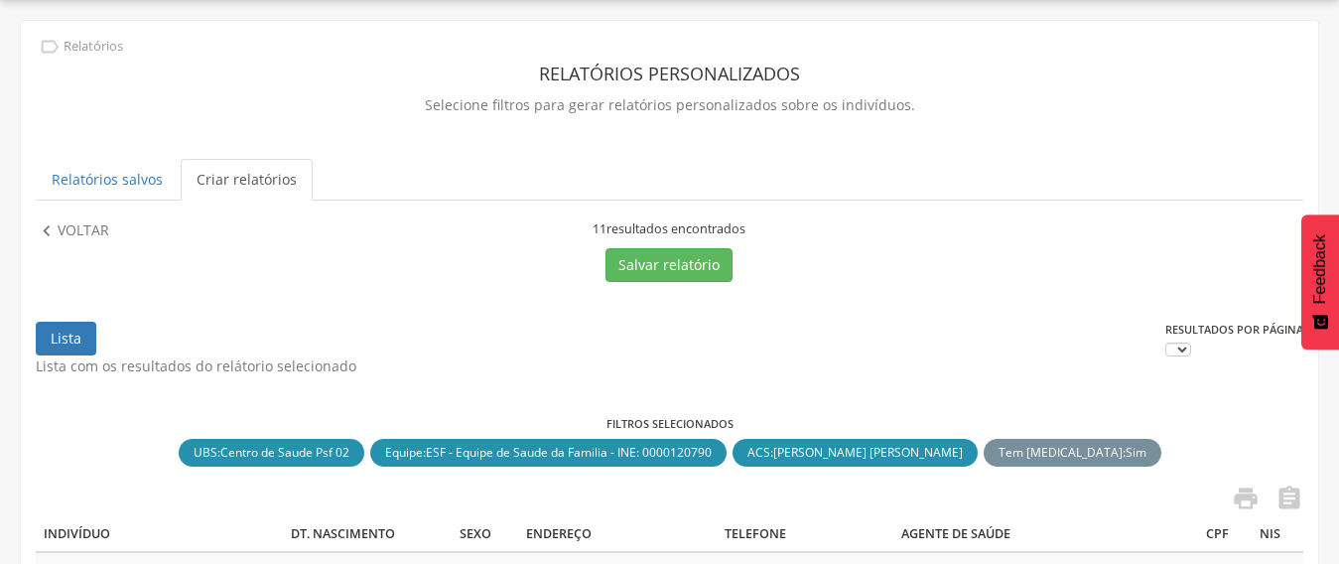
scroll to position [371, 0]
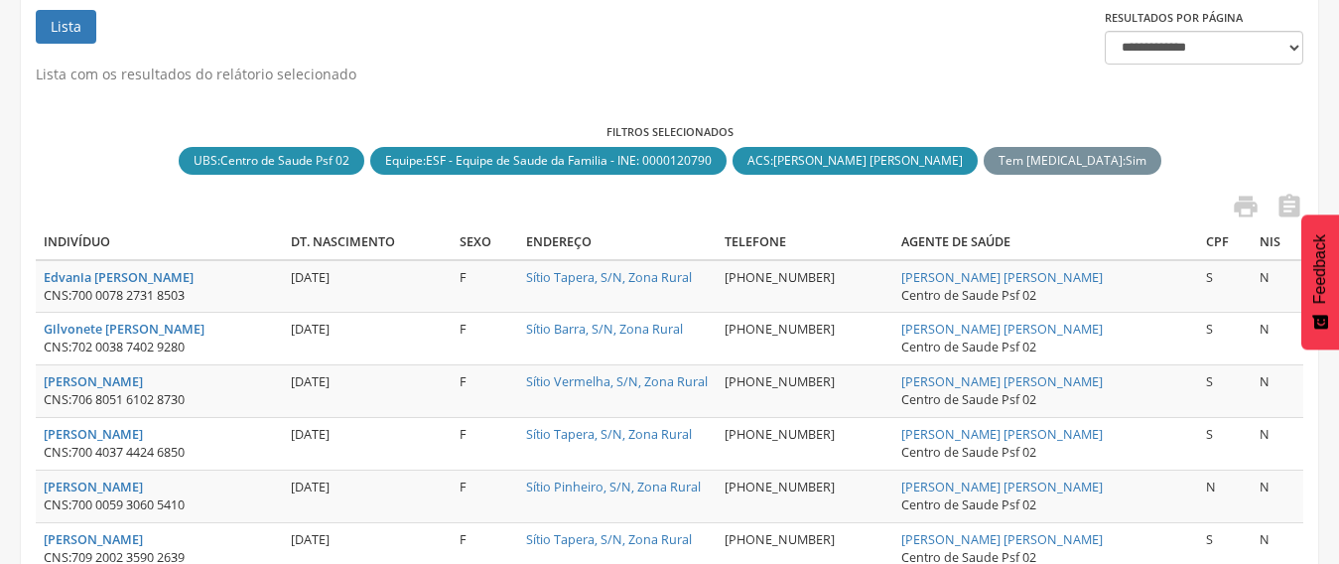
drag, startPoint x: 1145, startPoint y: 265, endPoint x: 911, endPoint y: 272, distance: 234.3
click at [911, 272] on tr "Edvania [PERSON_NAME] CNS: 700 0078 2731 8503 [DATE] F Sítio Tapera, S/N, Zona …" at bounding box center [669, 286] width 1267 height 53
copy tr "[PERSON_NAME] [PERSON_NAME]"
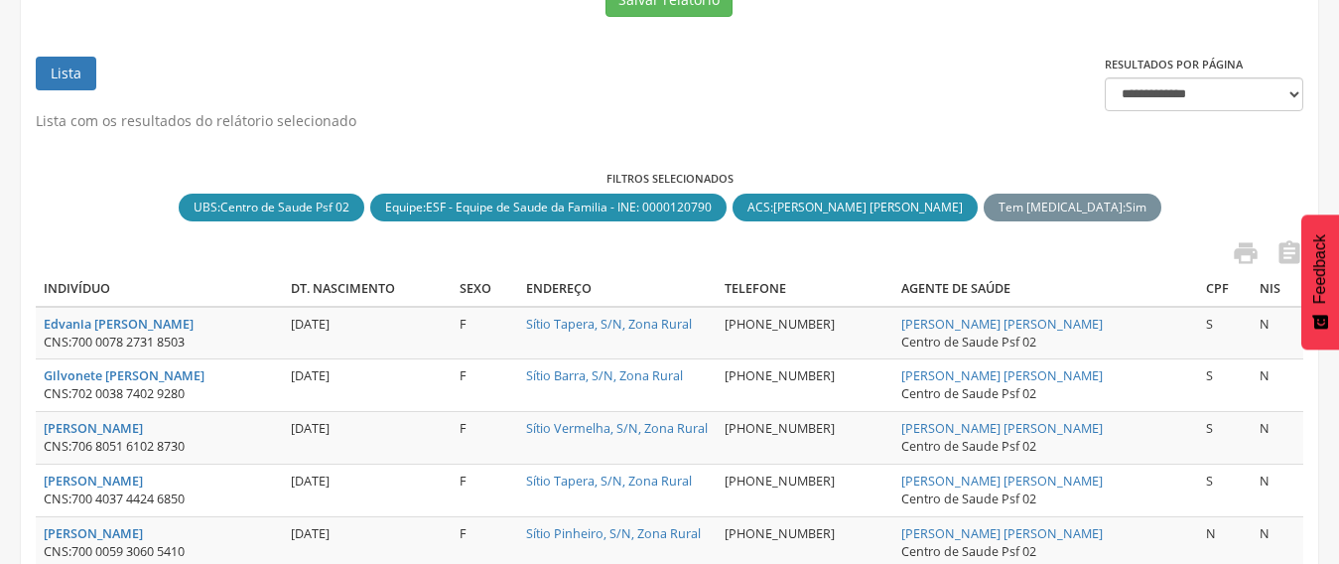
scroll to position [470, 0]
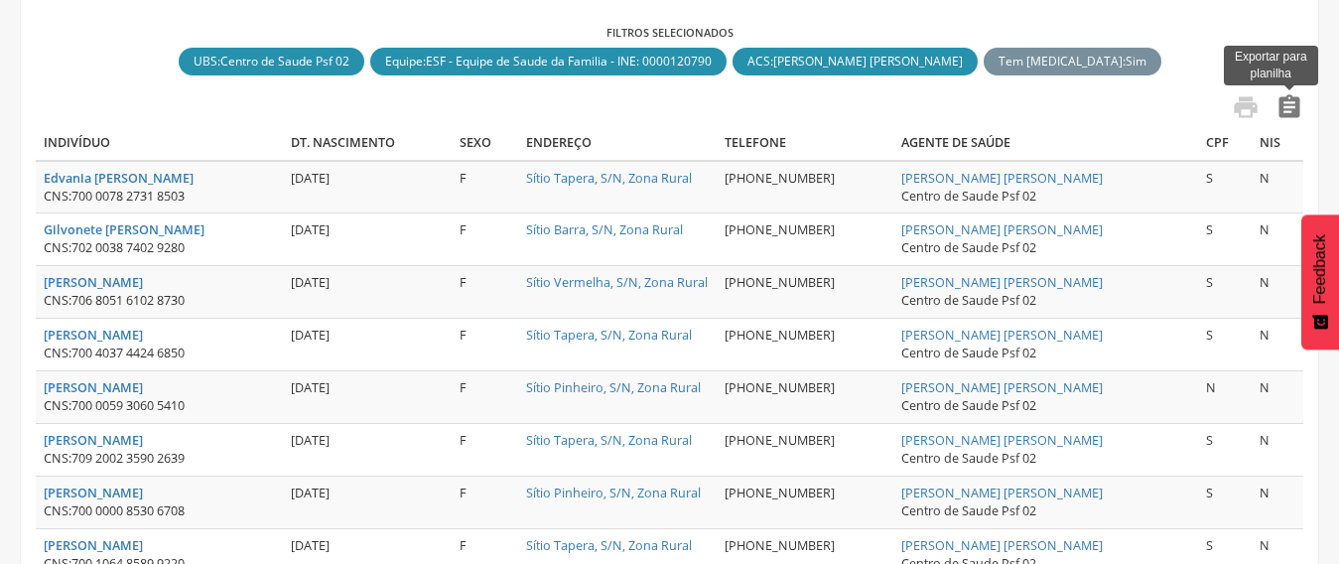
click at [1295, 102] on icon "" at bounding box center [1289, 107] width 28 height 28
click at [1253, 64] on div "Filtros selecionados UBS : Centro de Saude Psf 02 close Equipe : ESF - Equipe d…" at bounding box center [669, 52] width 1267 height 54
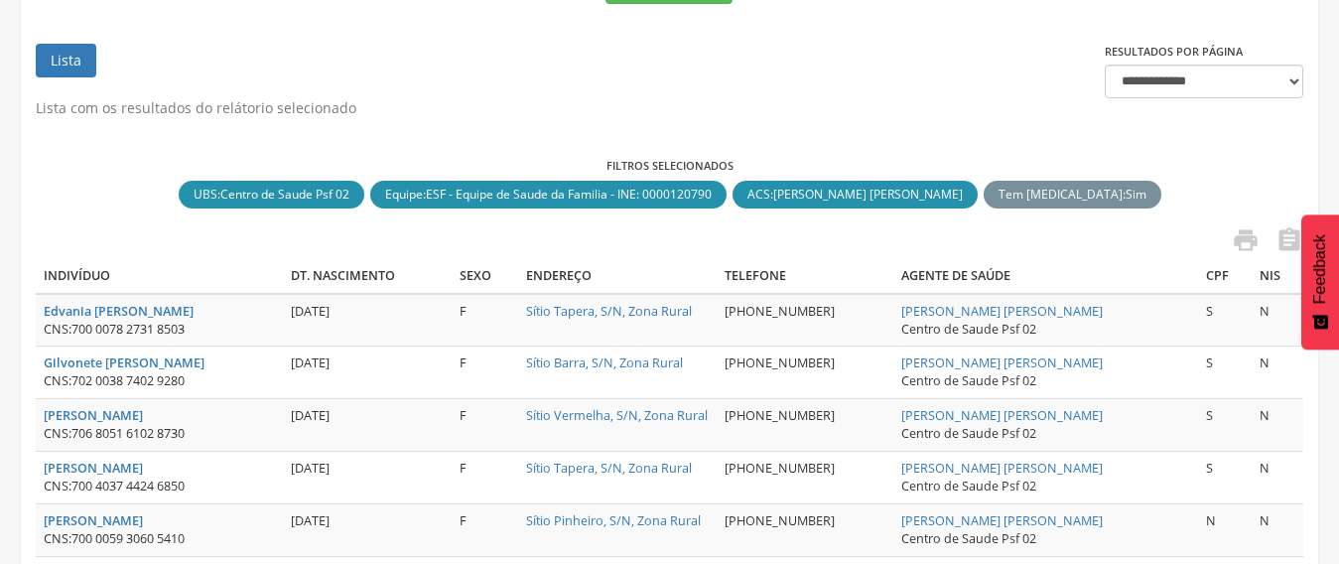
scroll to position [173, 0]
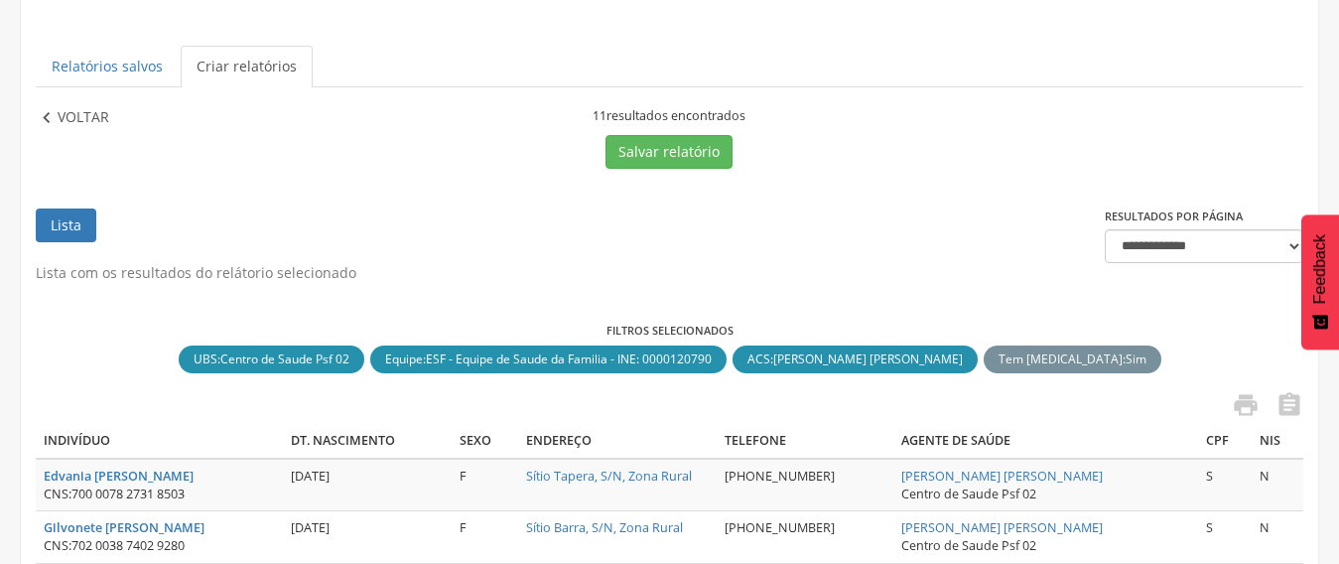
click at [62, 125] on p "Voltar" at bounding box center [84, 118] width 52 height 22
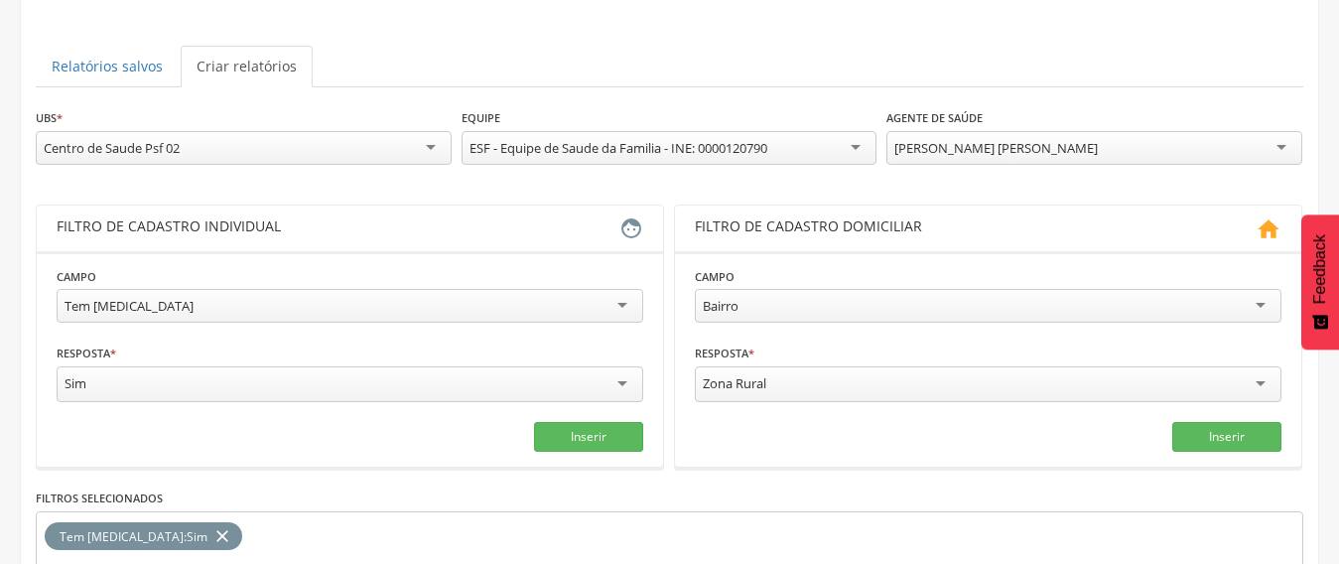
click at [1004, 150] on div "[PERSON_NAME] [PERSON_NAME]" at bounding box center [995, 148] width 203 height 18
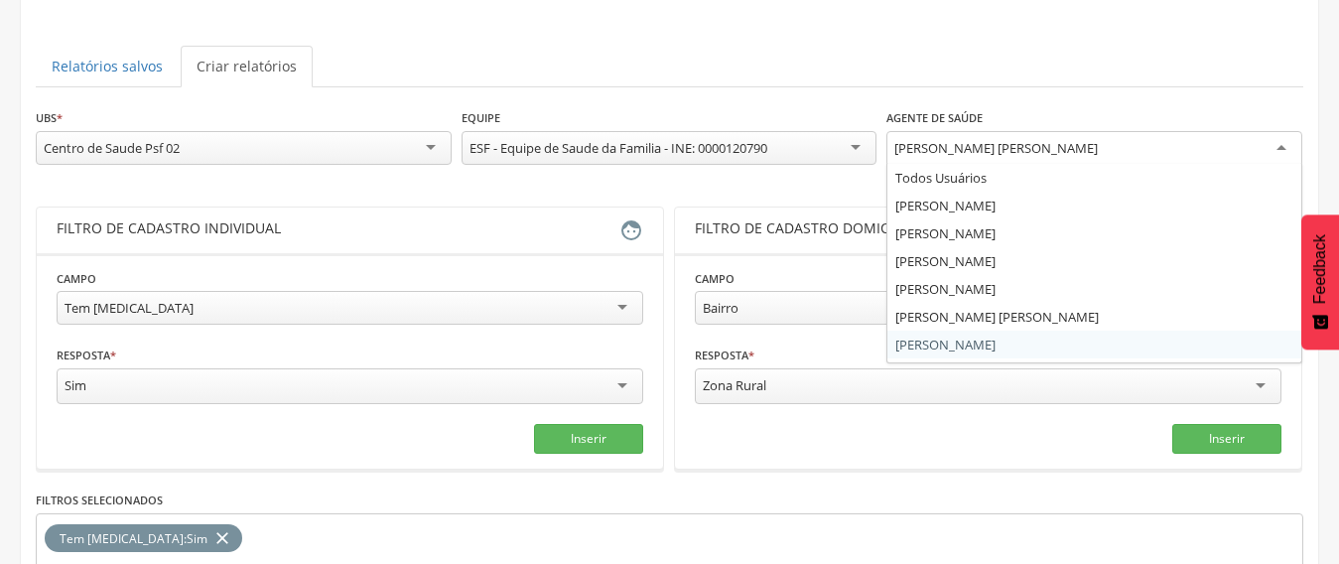
scroll to position [0, 0]
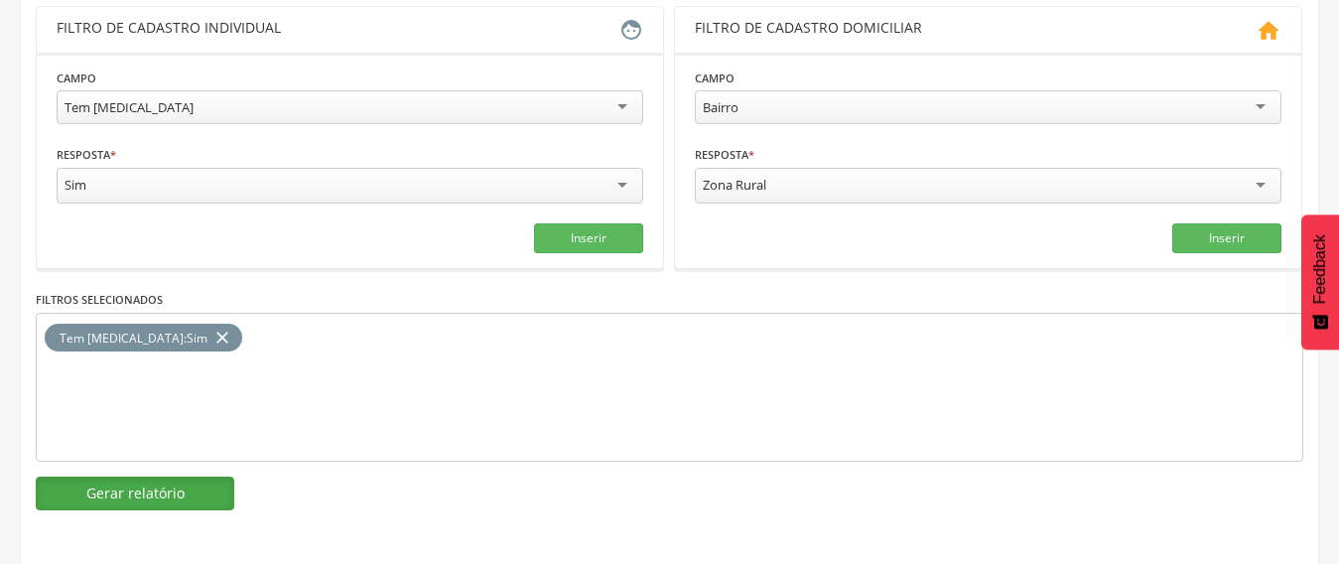
click at [136, 497] on button "Gerar relatório" at bounding box center [135, 493] width 198 height 34
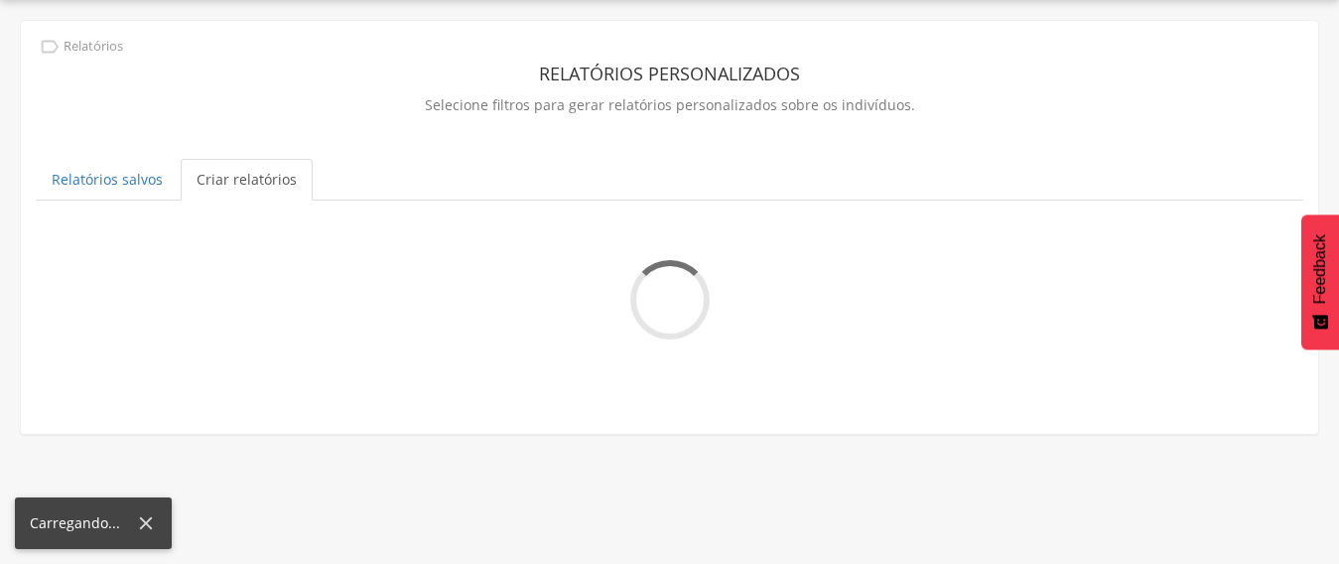
scroll to position [371, 0]
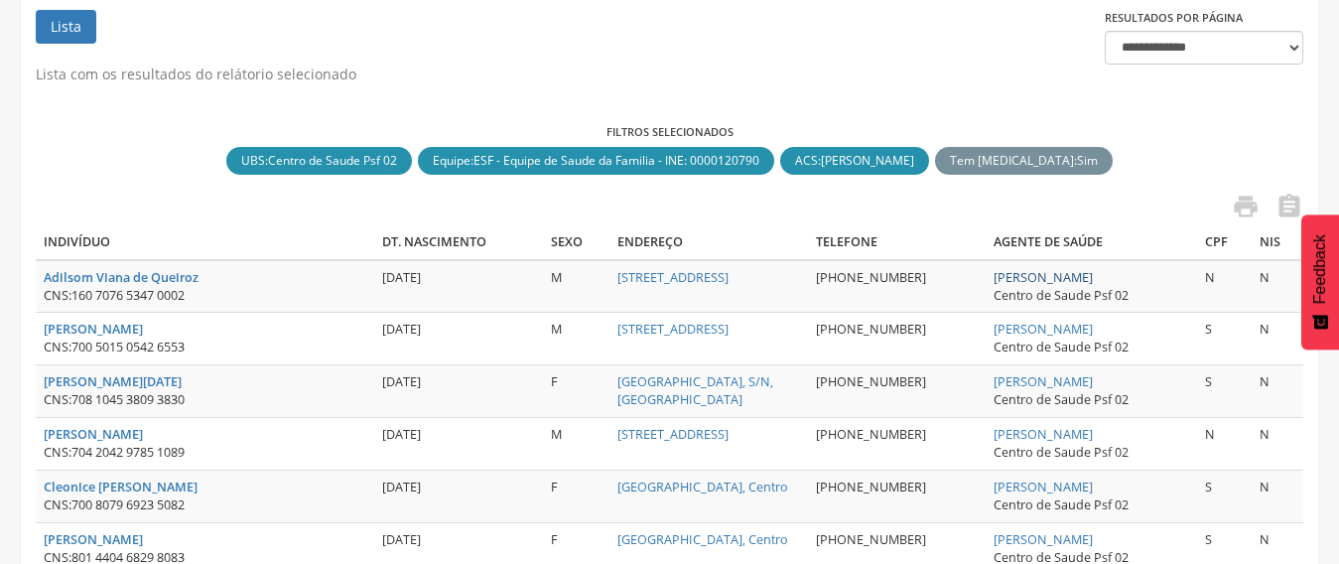
drag, startPoint x: 1153, startPoint y: 275, endPoint x: 919, endPoint y: 280, distance: 234.3
click at [985, 280] on td "[PERSON_NAME] Centro de Saude Psf 02" at bounding box center [1090, 286] width 211 height 53
copy link "[PERSON_NAME]"
click at [1300, 197] on icon "" at bounding box center [1289, 207] width 28 height 28
click at [1253, 150] on div "Filtros selecionados UBS : Centro de Saude Psf 02 close Equipe : ESF - Equipe d…" at bounding box center [669, 151] width 1267 height 54
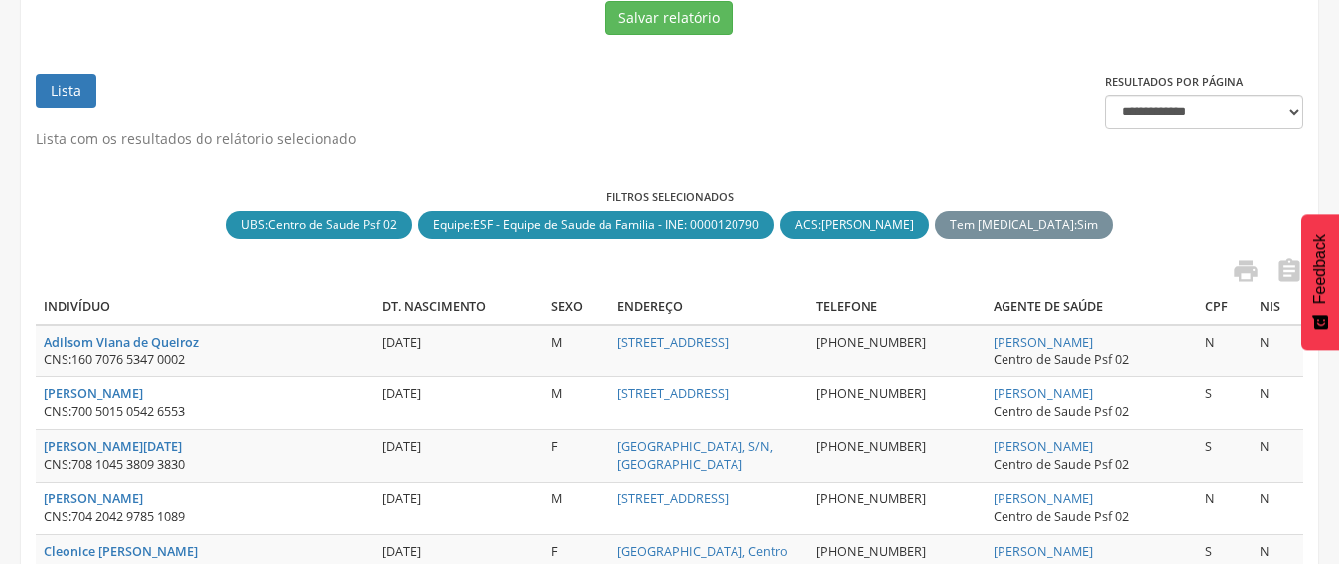
scroll to position [272, 0]
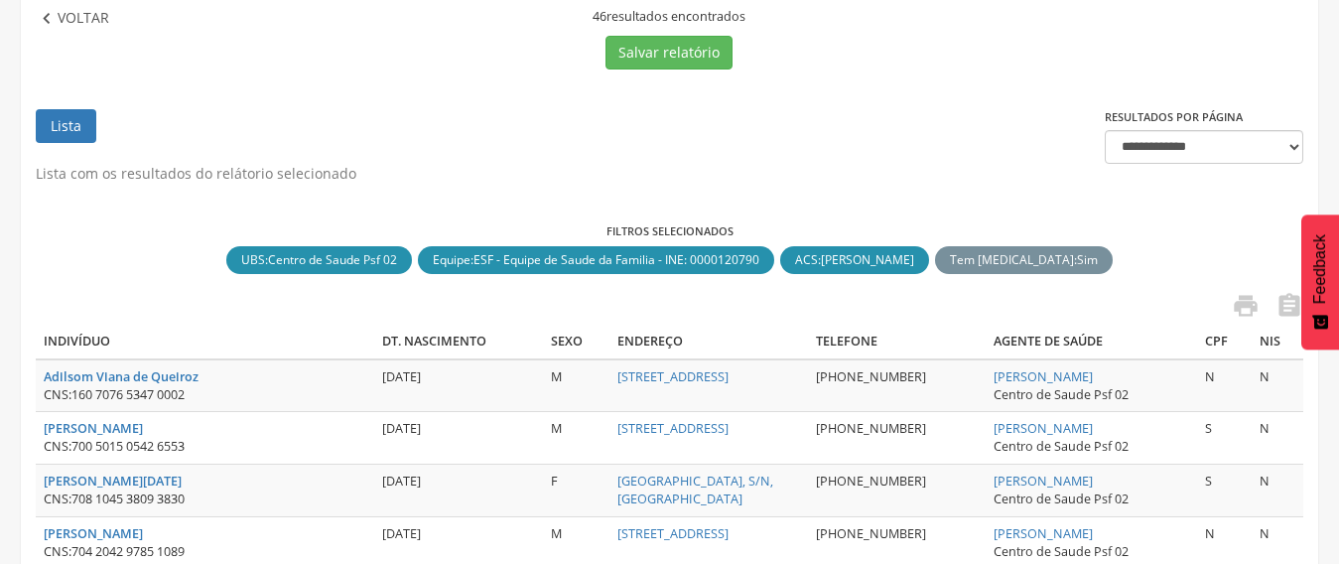
click at [69, 21] on p "Voltar" at bounding box center [84, 19] width 52 height 22
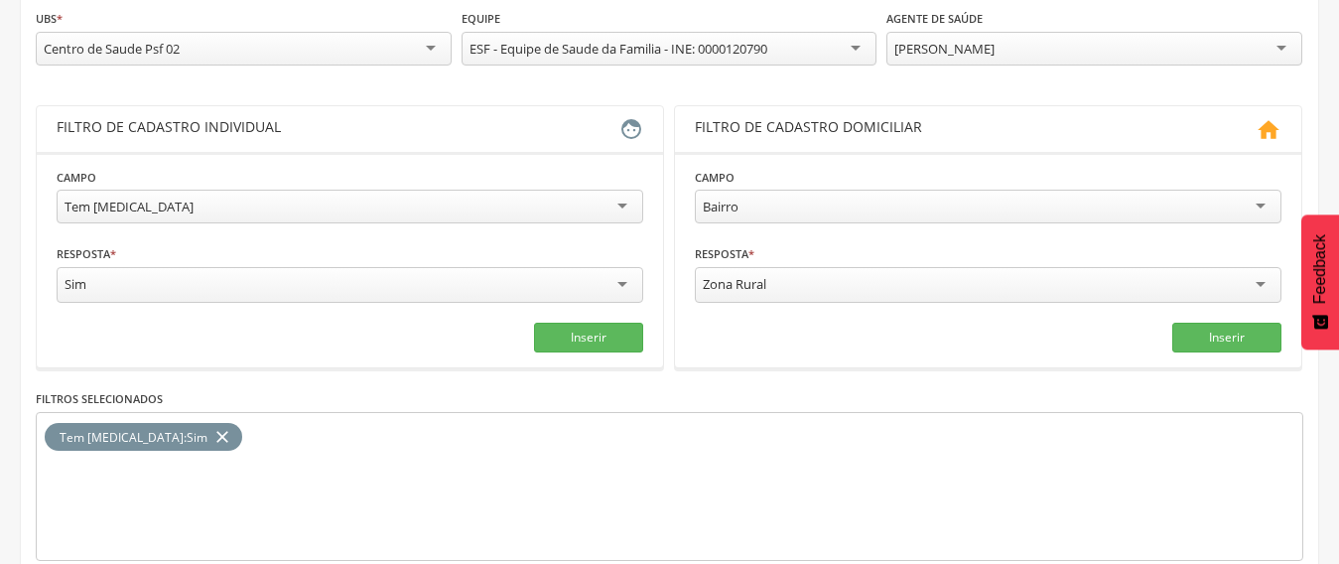
click at [994, 48] on div "[PERSON_NAME]" at bounding box center [944, 49] width 100 height 18
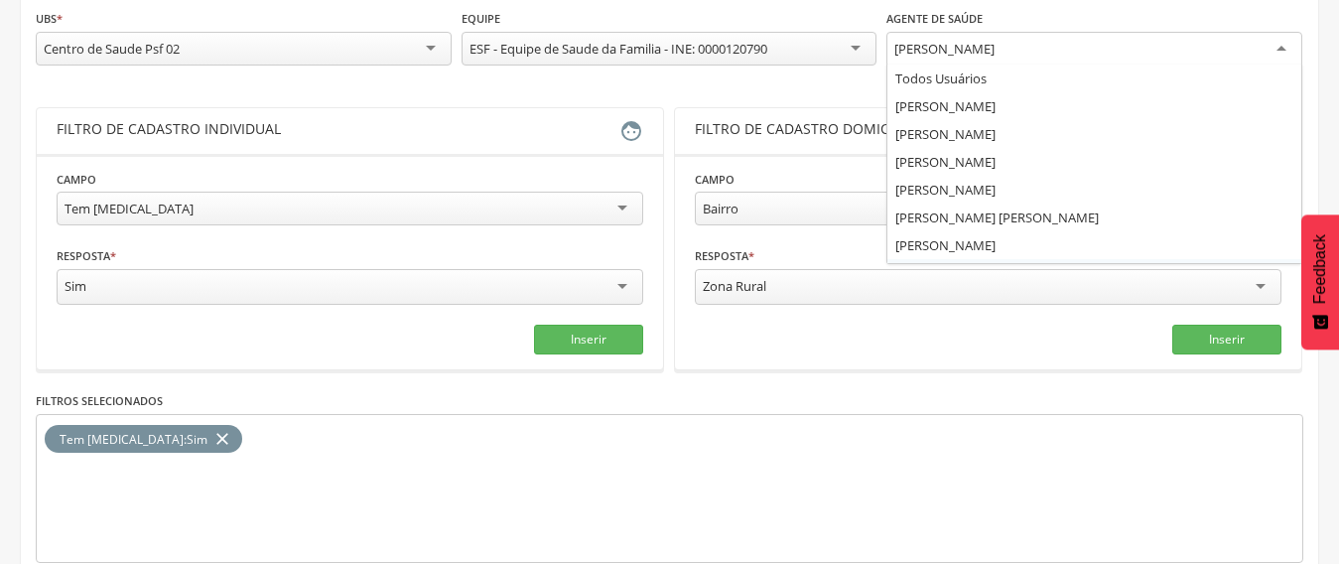
scroll to position [0, 0]
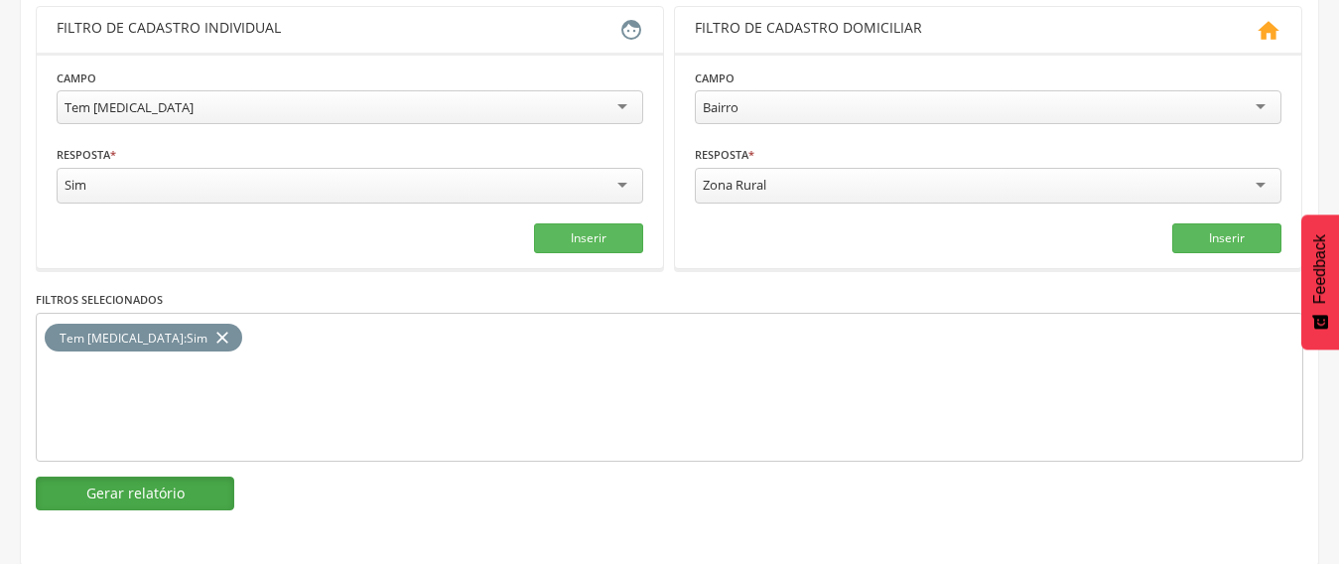
click at [101, 493] on button "Gerar relatório" at bounding box center [135, 493] width 198 height 34
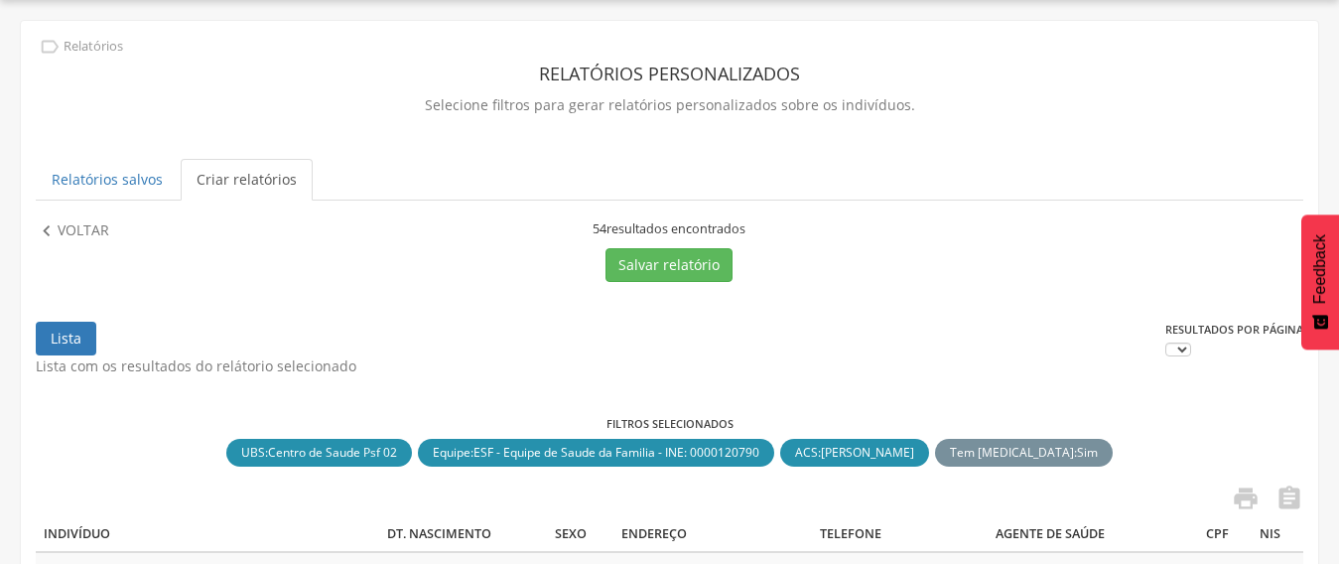
scroll to position [371, 0]
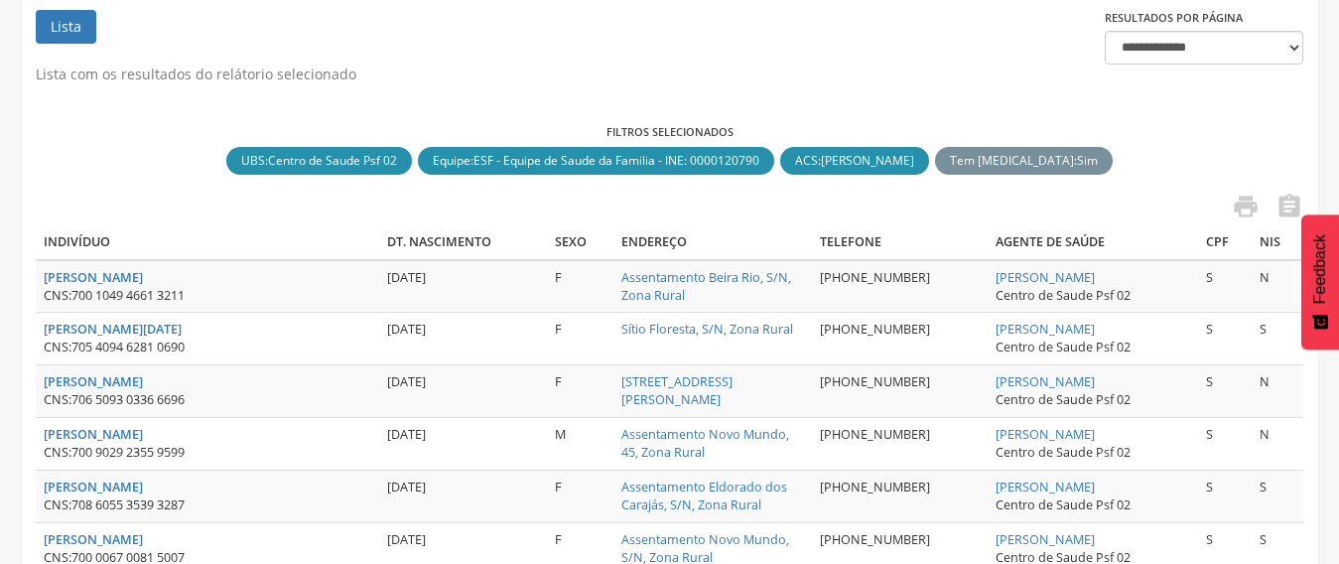
drag, startPoint x: 1129, startPoint y: 276, endPoint x: 977, endPoint y: 281, distance: 151.9
click at [987, 281] on td "[PERSON_NAME] Centro de Saude Psf 02" at bounding box center [1092, 286] width 210 height 53
copy link "[PERSON_NAME]"
click at [1276, 197] on icon "" at bounding box center [1289, 207] width 28 height 28
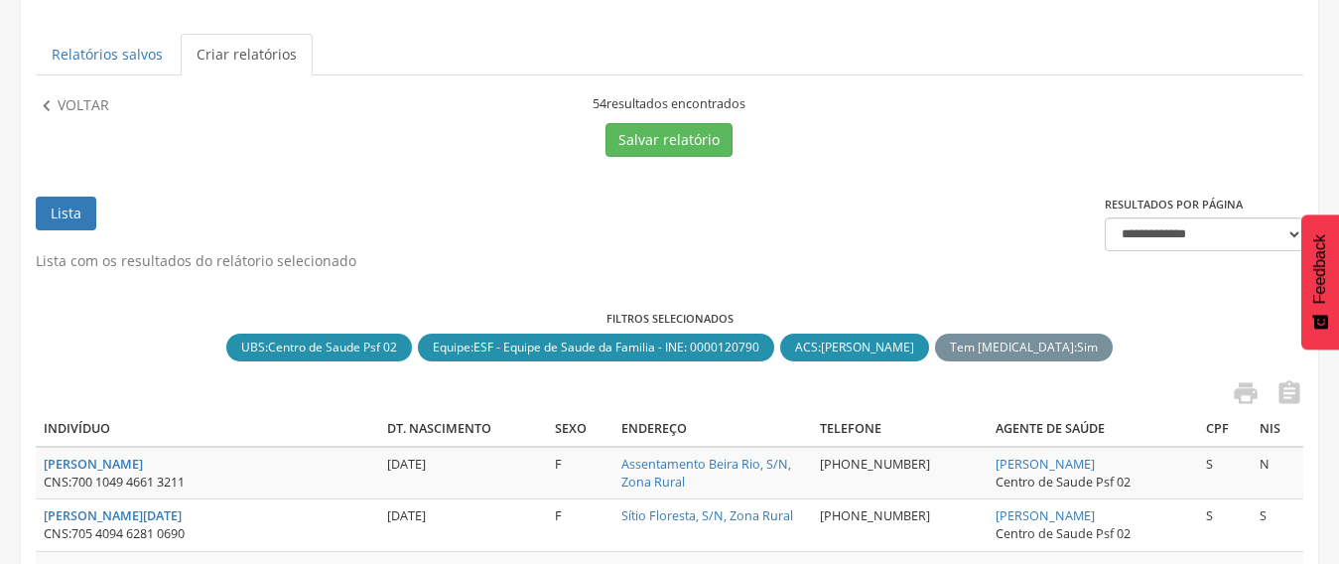
scroll to position [0, 0]
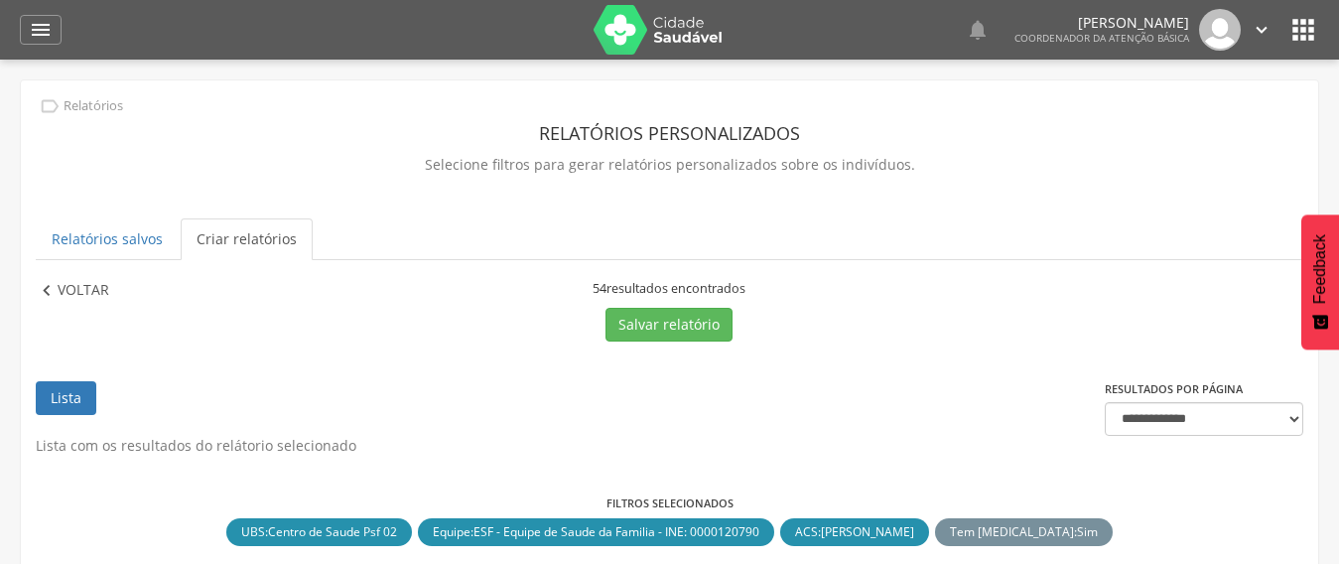
click at [77, 299] on p "Voltar" at bounding box center [84, 291] width 52 height 22
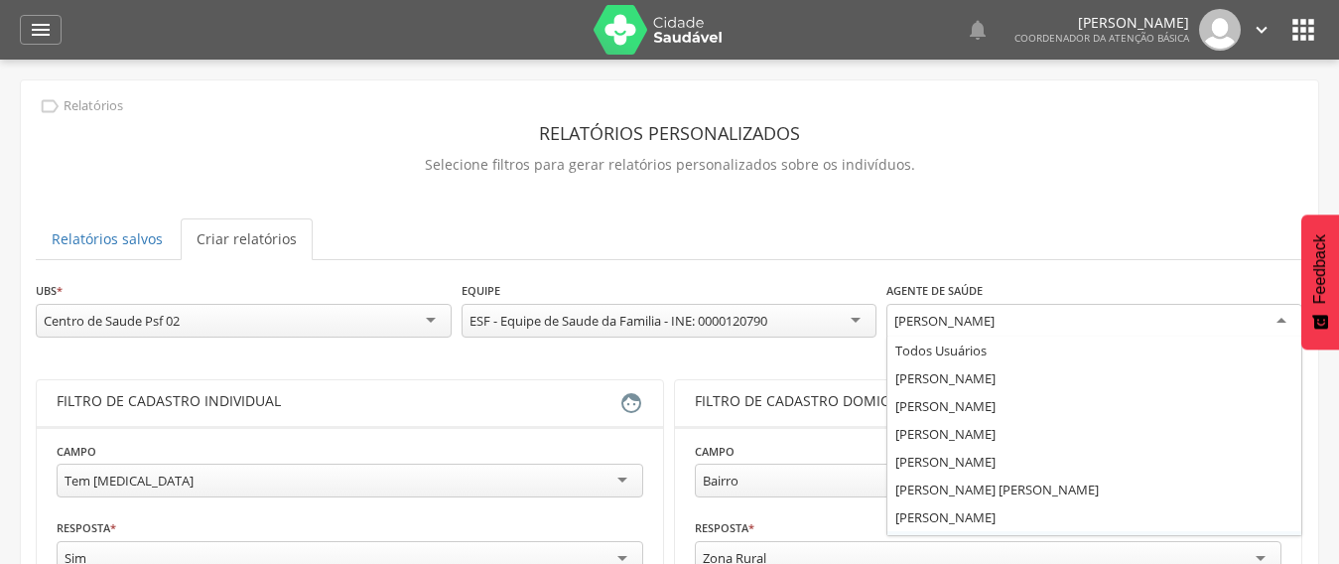
click at [956, 318] on div "[PERSON_NAME]" at bounding box center [944, 321] width 100 height 18
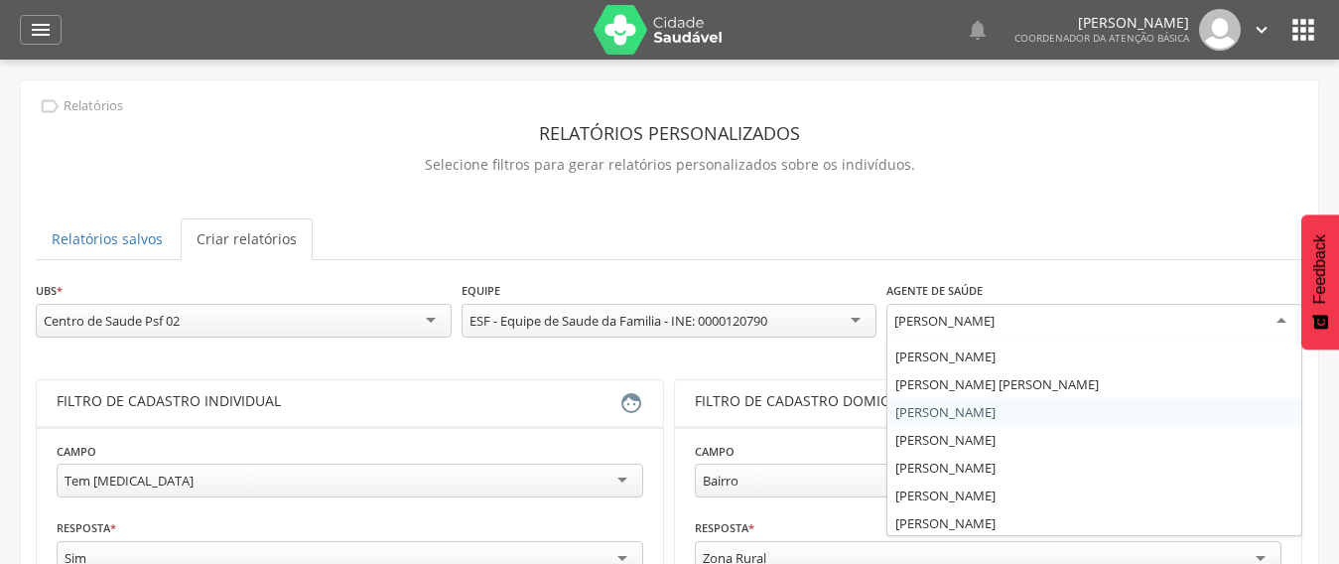
scroll to position [135, 0]
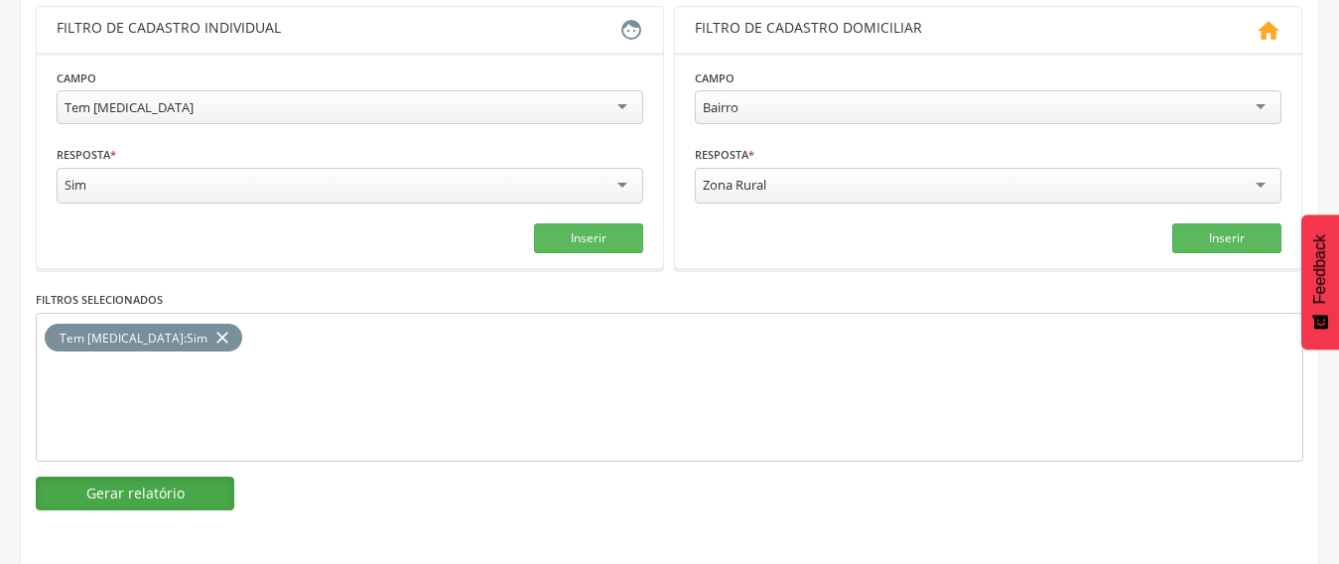
click at [122, 483] on button "Gerar relatório" at bounding box center [135, 493] width 198 height 34
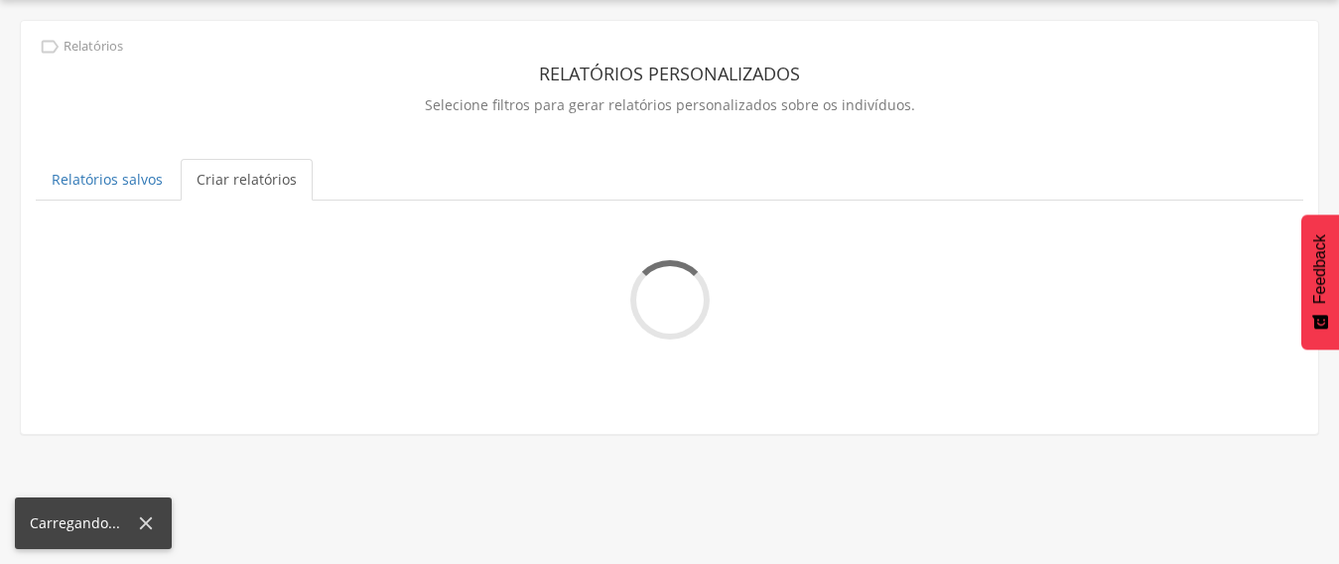
scroll to position [371, 0]
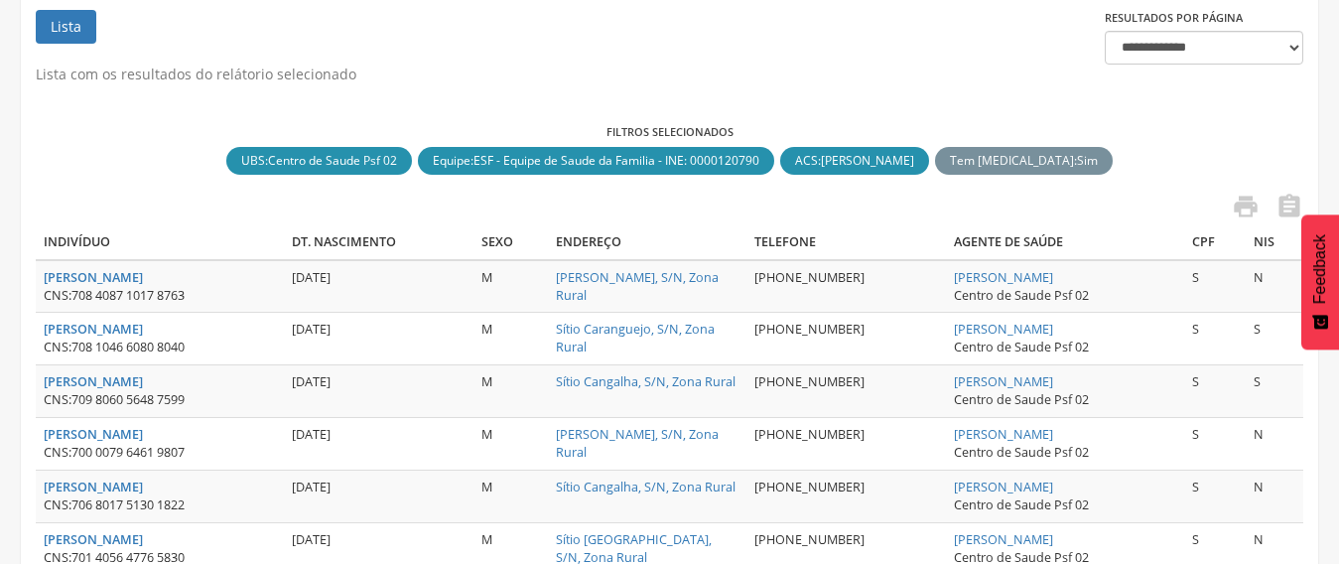
drag, startPoint x: 1113, startPoint y: 274, endPoint x: 952, endPoint y: 277, distance: 161.8
click at [952, 277] on td "[PERSON_NAME] Centro de Saude Psf 02" at bounding box center [1065, 286] width 238 height 53
copy link "[PERSON_NAME]"
click at [1289, 202] on icon "" at bounding box center [1289, 207] width 28 height 28
click at [1257, 128] on label "Filtros selecionados" at bounding box center [669, 132] width 1267 height 16
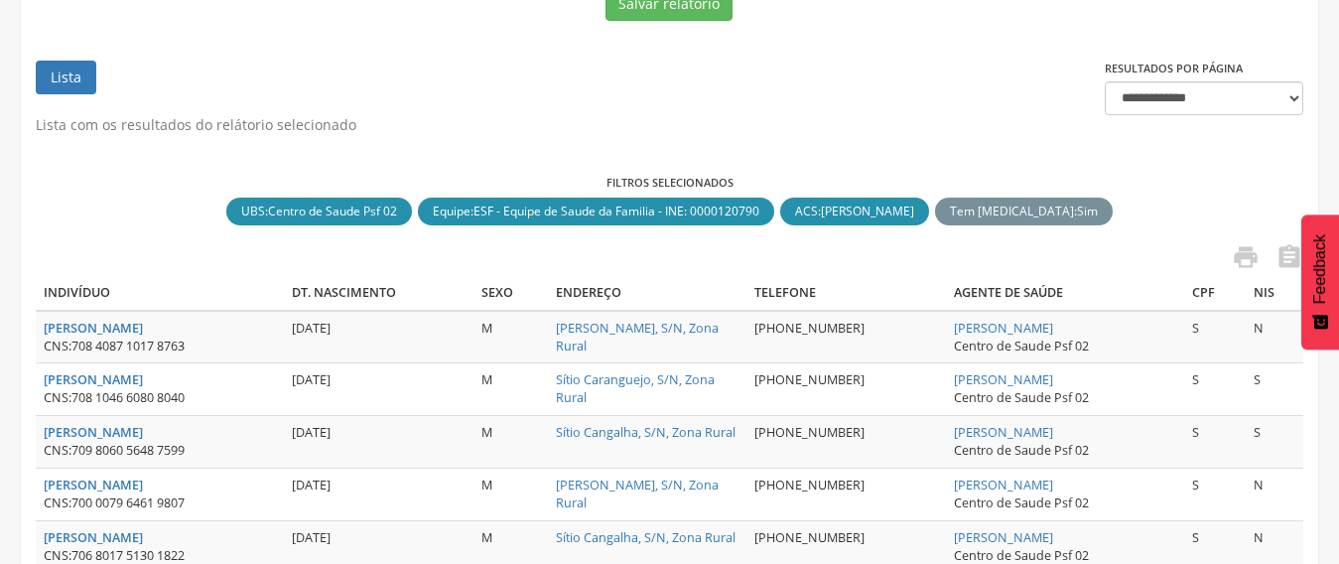
scroll to position [272, 0]
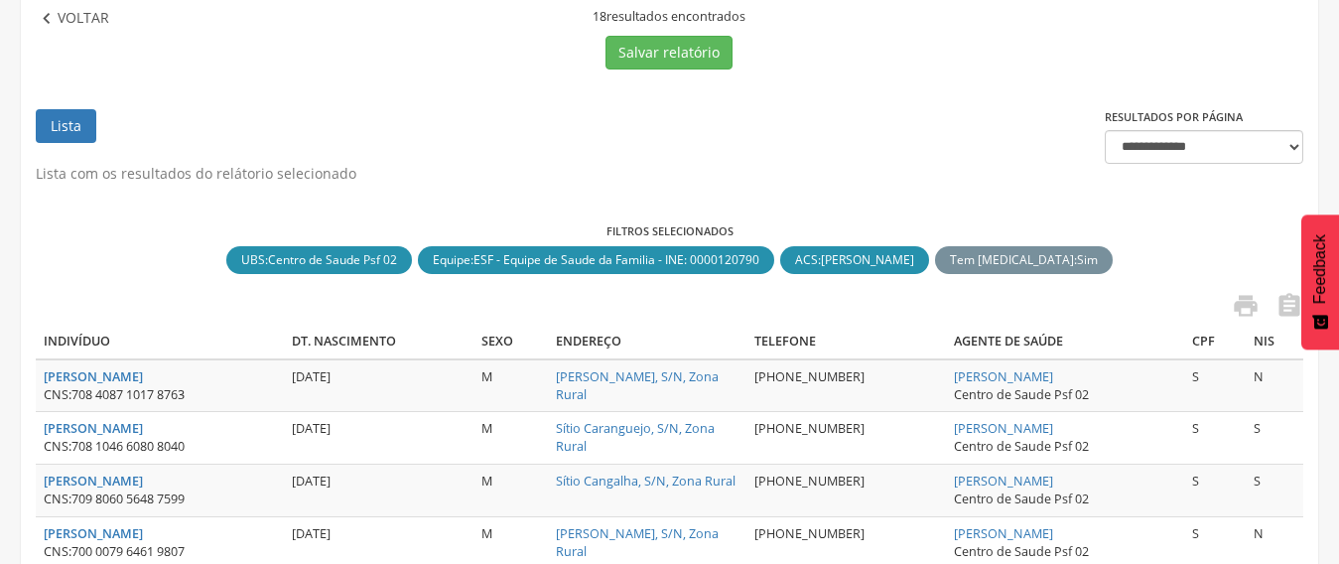
click at [63, 21] on p "Voltar" at bounding box center [84, 19] width 52 height 22
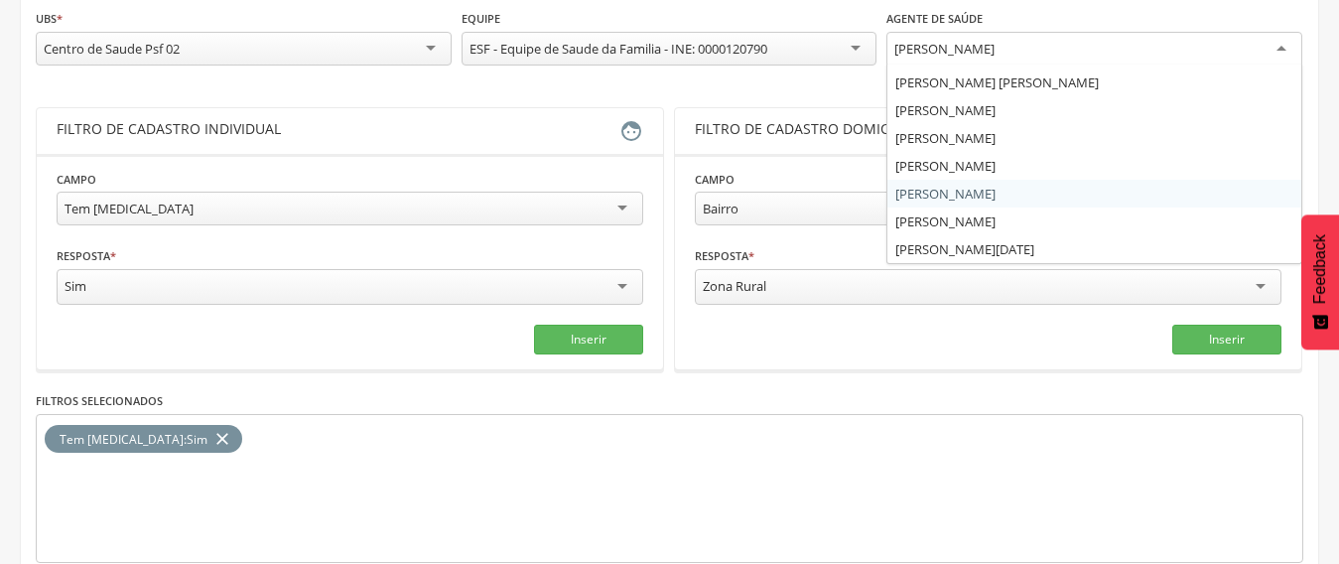
click at [941, 50] on div "[PERSON_NAME]" at bounding box center [944, 49] width 100 height 18
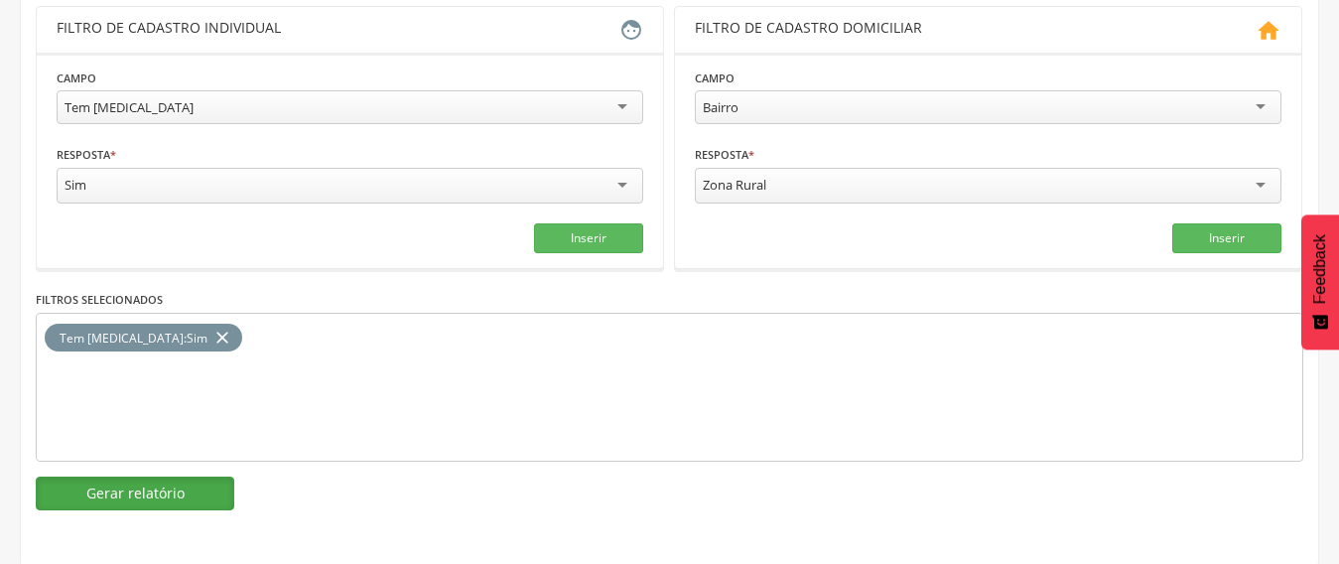
click at [192, 490] on button "Gerar relatório" at bounding box center [135, 493] width 198 height 34
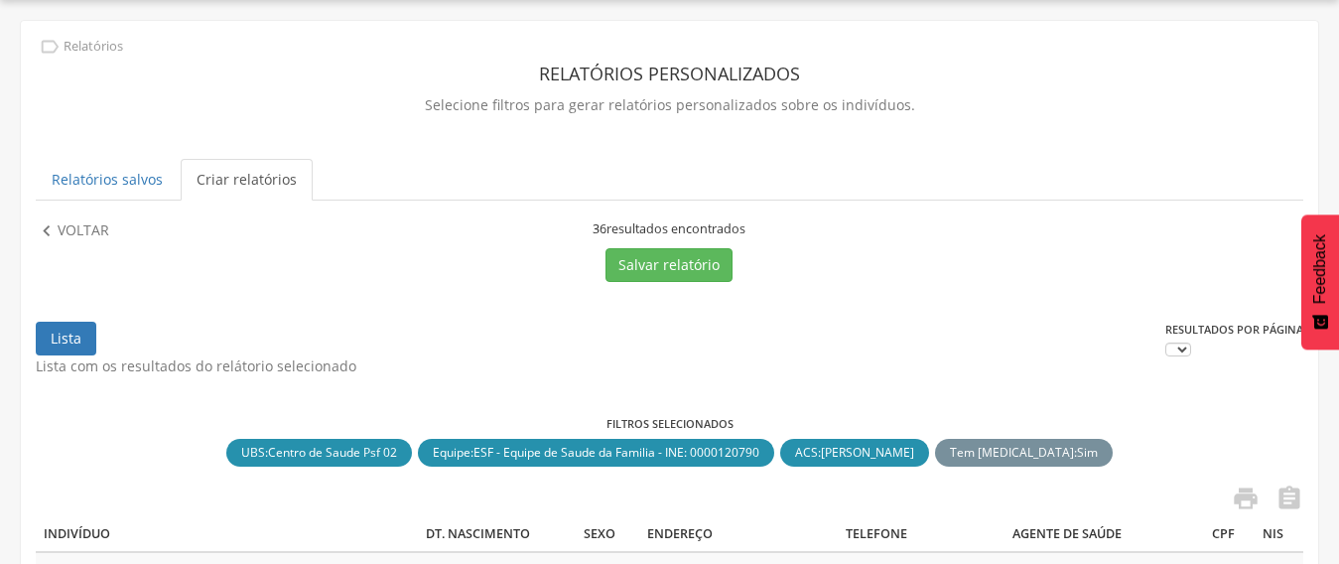
scroll to position [371, 0]
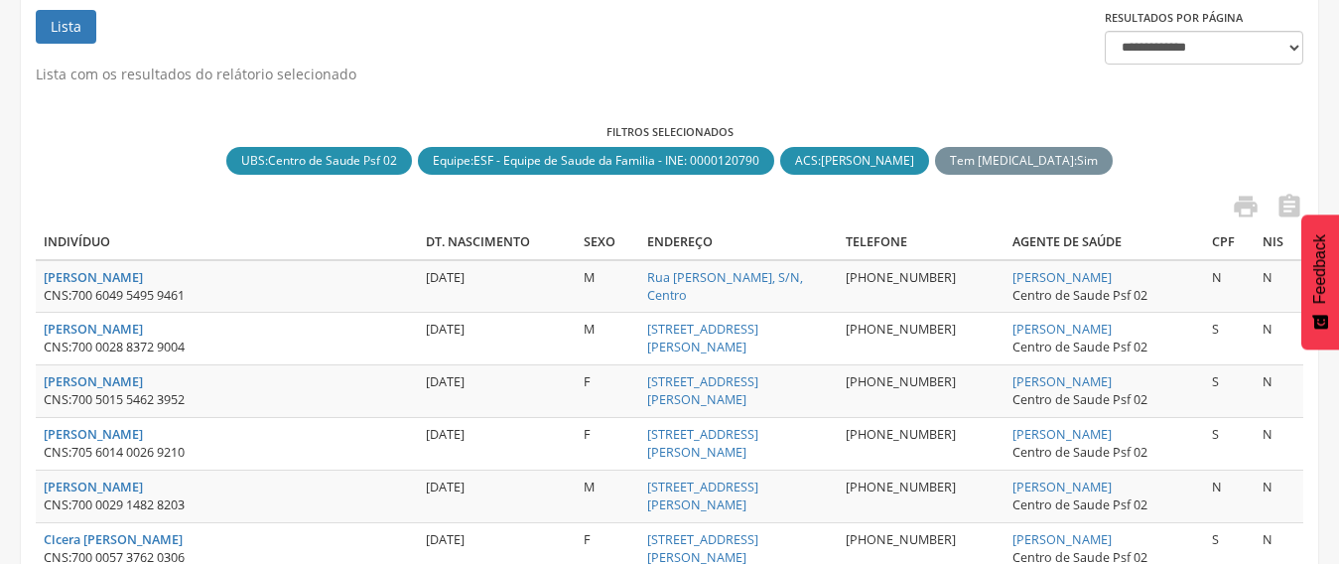
drag, startPoint x: 1124, startPoint y: 278, endPoint x: 902, endPoint y: 280, distance: 222.3
click at [902, 280] on tr "[PERSON_NAME] CNS: 700 6049 5495 9461 [DATE] M [STREET_ADDRESS][PERSON_NAME] [P…" at bounding box center [669, 286] width 1267 height 53
copy tr "[PERSON_NAME]"
click at [1290, 206] on icon "" at bounding box center [1289, 207] width 28 height 28
click at [132, 165] on div "Filtros selecionados UBS : Centro de Saude Psf 02 close Equipe : ESF - Equipe d…" at bounding box center [669, 151] width 1267 height 54
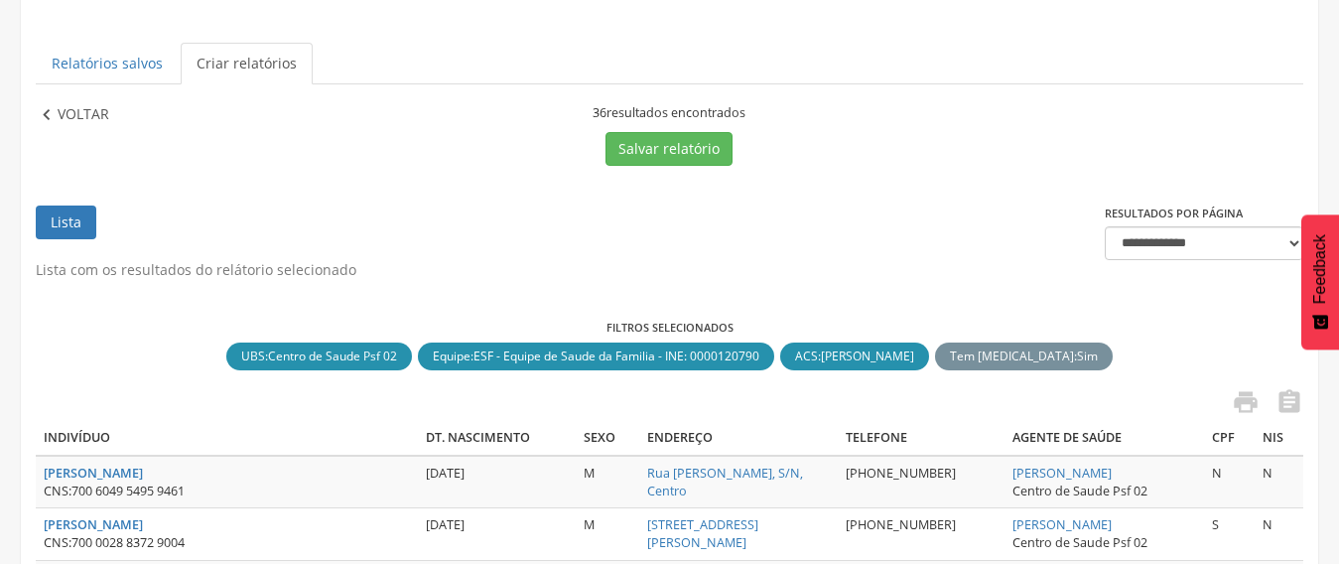
scroll to position [173, 0]
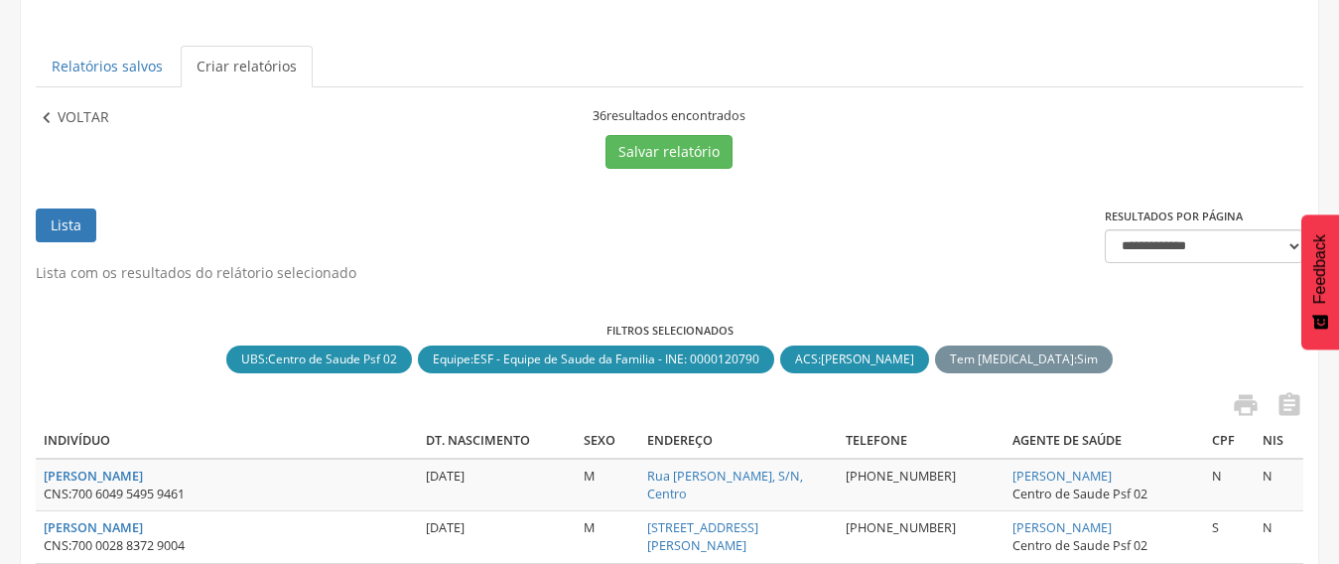
click at [90, 111] on p "Voltar" at bounding box center [84, 118] width 52 height 22
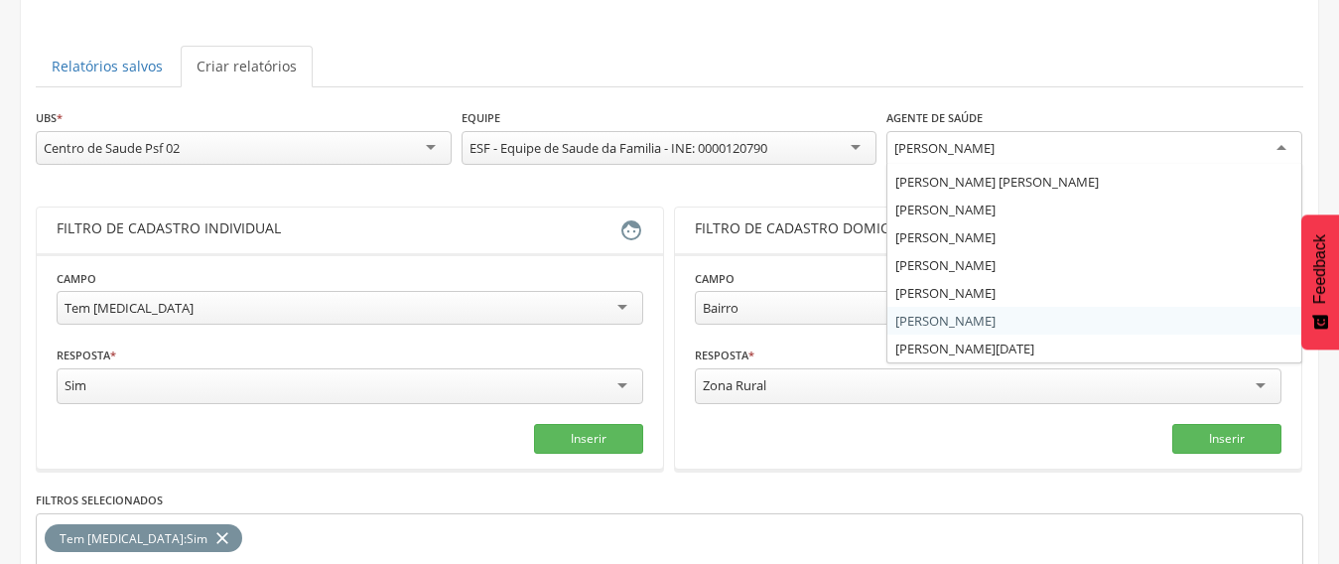
click at [994, 154] on div "[PERSON_NAME]" at bounding box center [944, 148] width 100 height 18
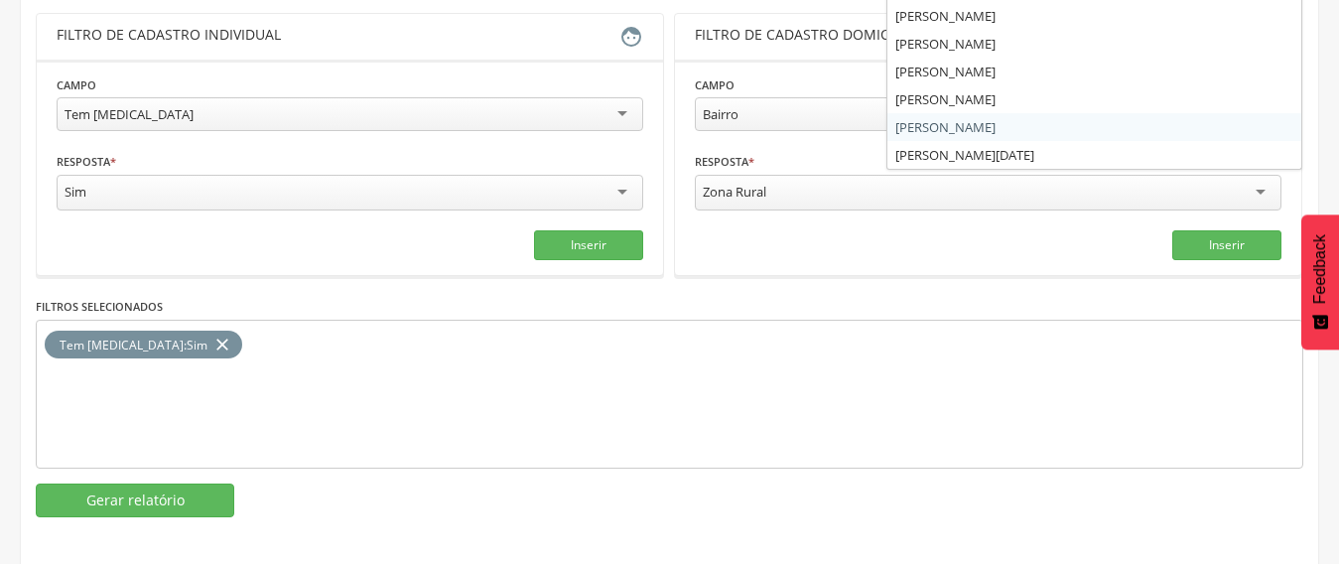
scroll to position [371, 0]
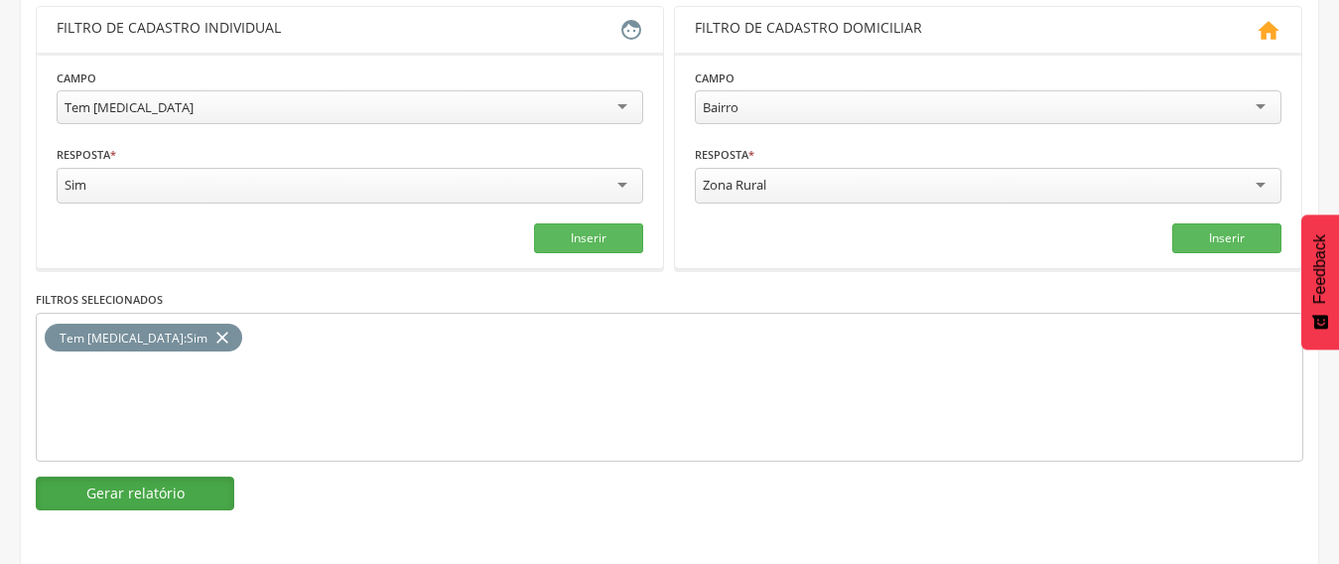
click at [195, 495] on button "Gerar relatório" at bounding box center [135, 493] width 198 height 34
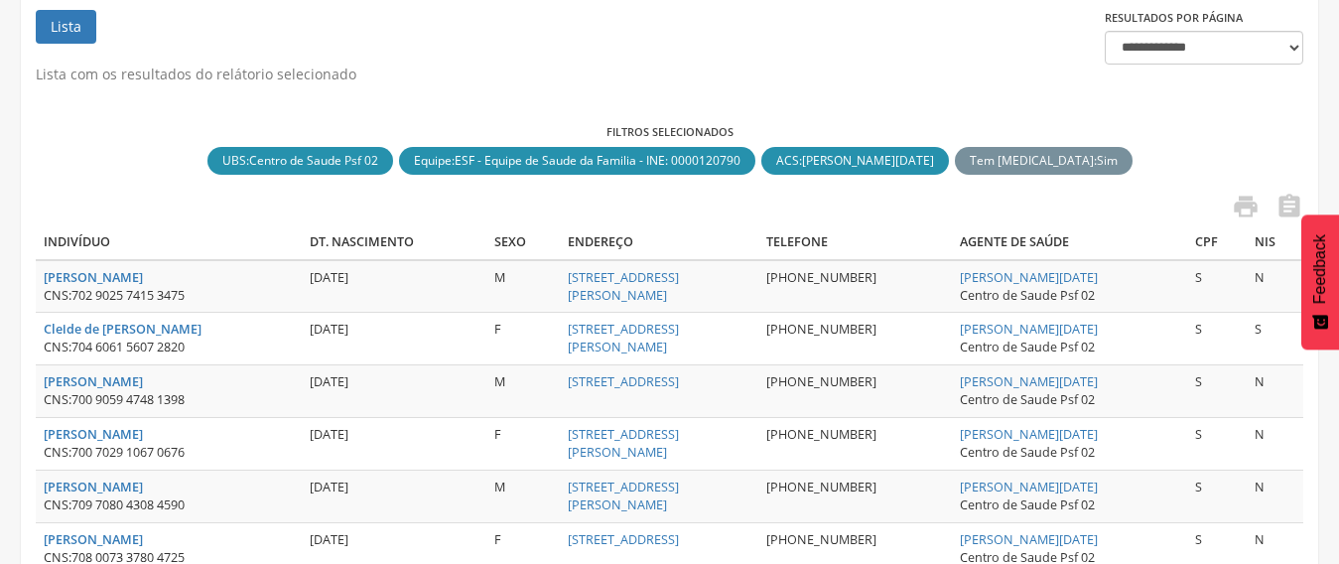
drag, startPoint x: 1130, startPoint y: 282, endPoint x: 914, endPoint y: 286, distance: 216.4
click at [914, 286] on tr "[PERSON_NAME] CNS: 702 9025 7415 3475 [DATE] M [STREET_ADDRESS][PERSON_NAME] [P…" at bounding box center [669, 286] width 1267 height 53
click at [1295, 204] on icon "" at bounding box center [1289, 207] width 28 height 28
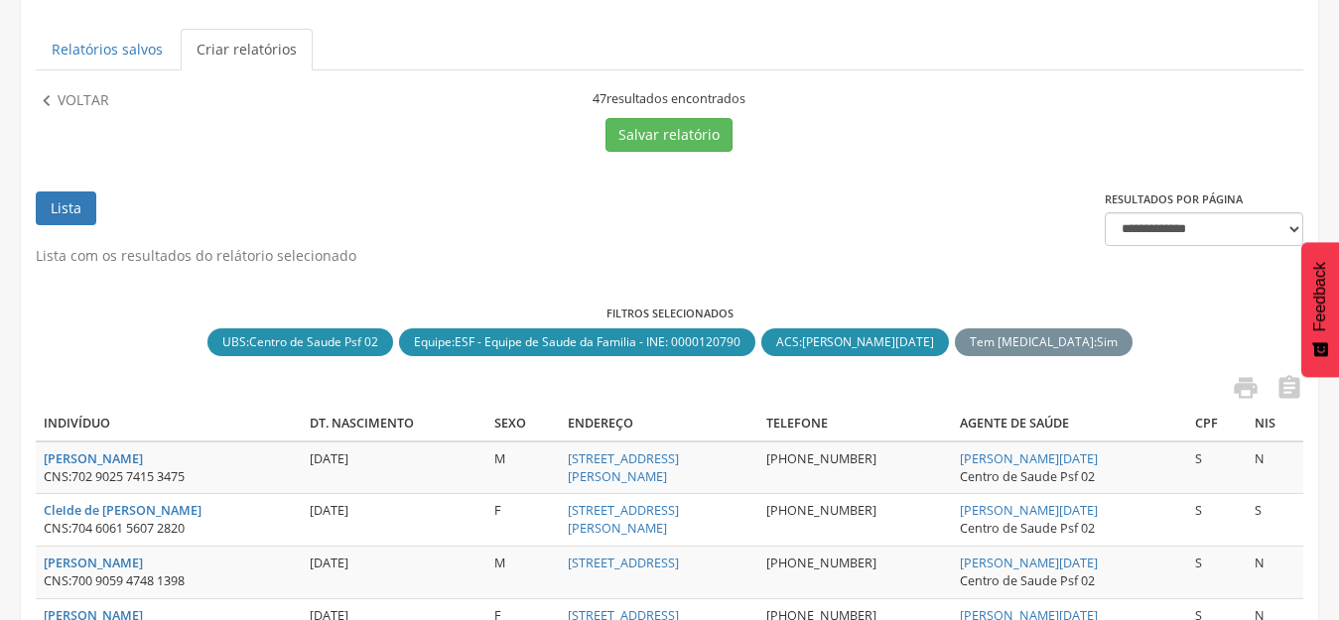
scroll to position [0, 0]
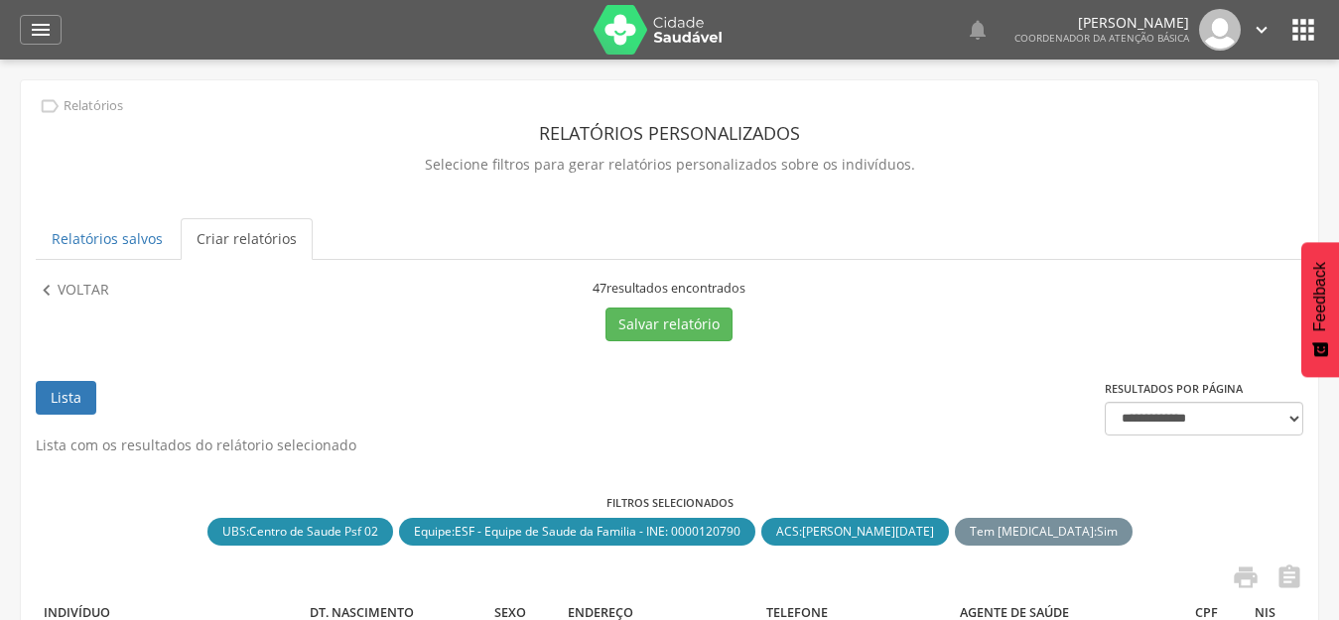
click at [1271, 41] on link "" at bounding box center [1261, 30] width 22 height 42
click at [1175, 119] on link "Sair" at bounding box center [1192, 114] width 157 height 25
